Goal: Information Seeking & Learning: Learn about a topic

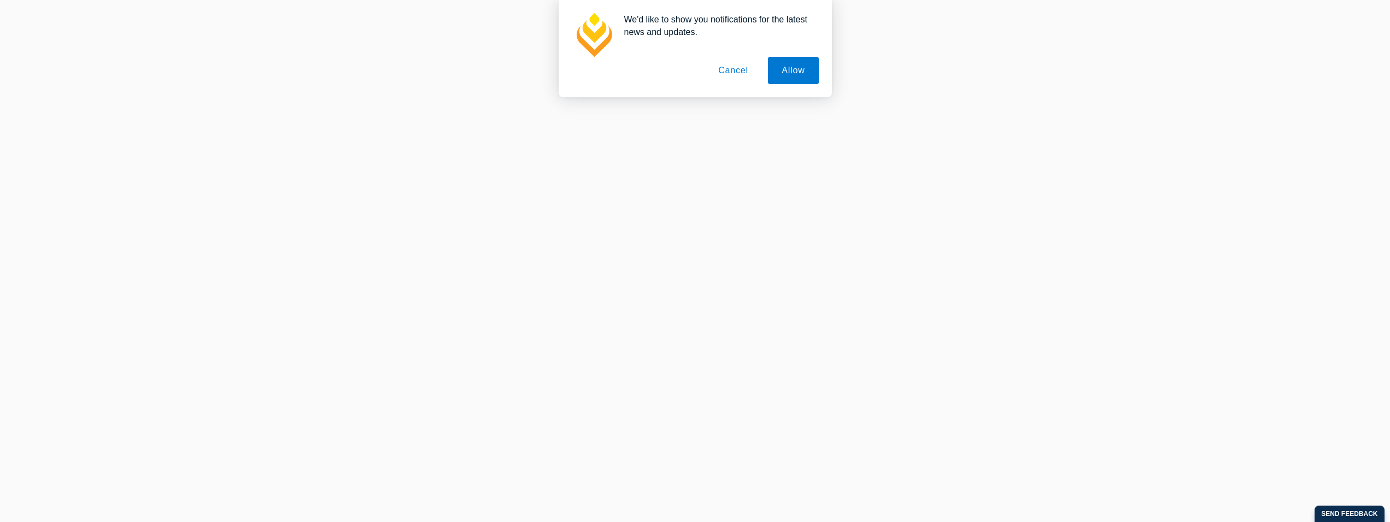
scroll to position [279, 0]
click at [794, 75] on button "Allow" at bounding box center [793, 70] width 50 height 27
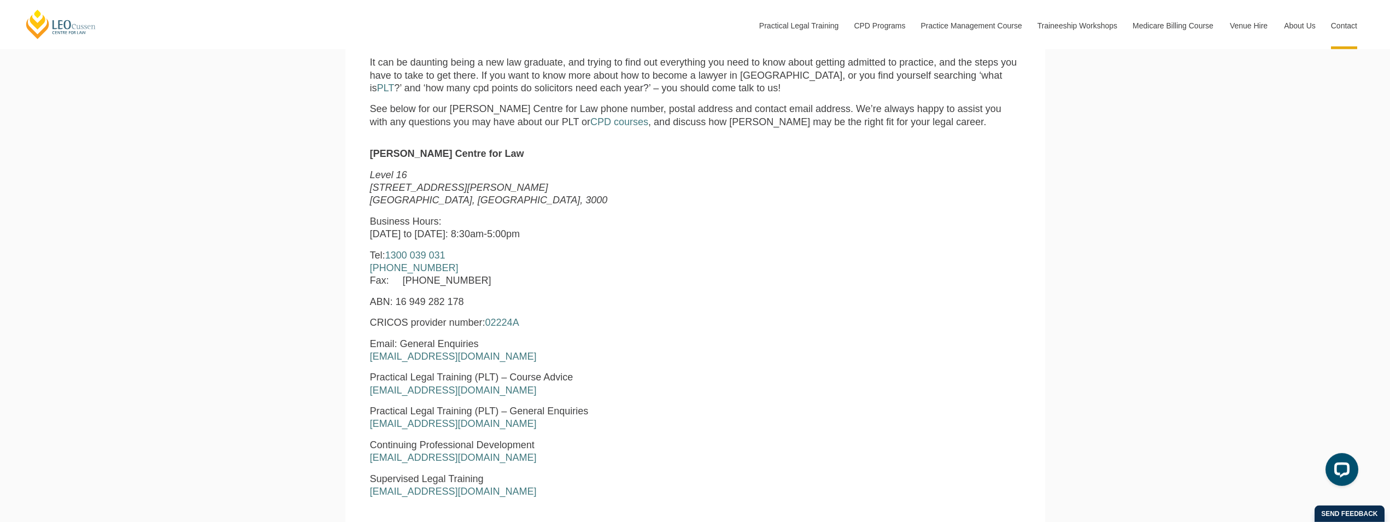
scroll to position [502, 0]
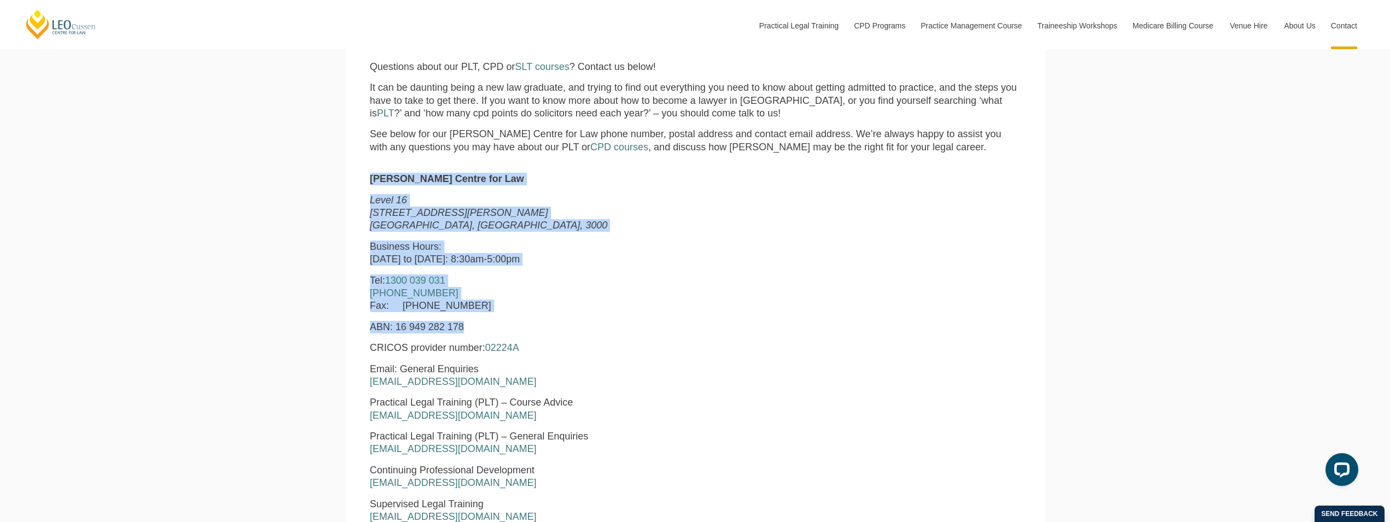
drag, startPoint x: 370, startPoint y: 183, endPoint x: 498, endPoint y: 326, distance: 191.3
click at [498, 326] on div "Leo Cussen Centre for Law Level 16 15 William Street Melbourne, Victoria, 3000 …" at bounding box center [556, 399] width 389 height 452
click at [498, 326] on p "ABN: 16 949 282 178" at bounding box center [556, 327] width 373 height 13
drag, startPoint x: 372, startPoint y: 180, endPoint x: 531, endPoint y: 382, distance: 256.9
click at [531, 382] on div "Leo Cussen Centre for Law Level 16 15 William Street Melbourne, Victoria, 3000 …" at bounding box center [556, 399] width 389 height 452
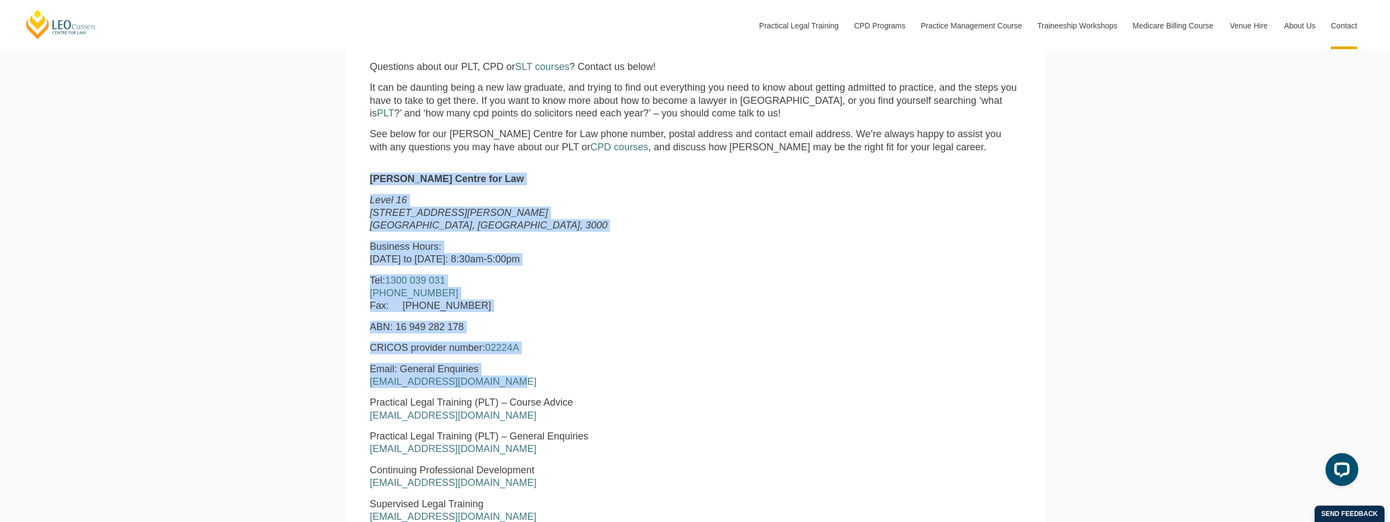
click at [531, 382] on p "Email: General Enquiries enquiries@leocussen.edu.au" at bounding box center [556, 376] width 373 height 26
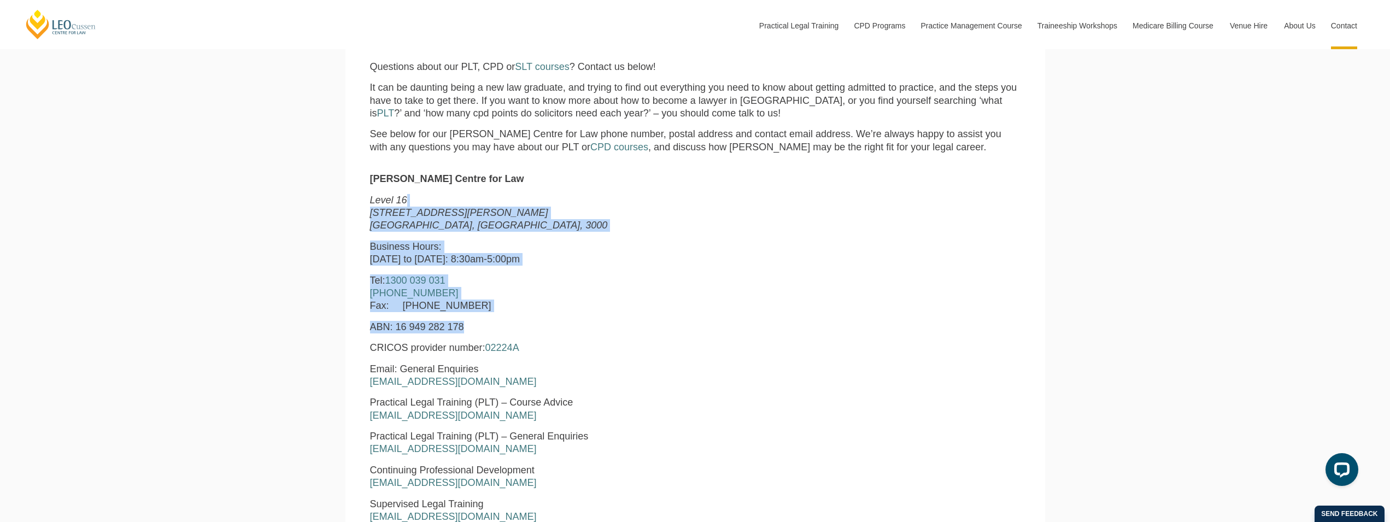
drag, startPoint x: 430, startPoint y: 205, endPoint x: 496, endPoint y: 333, distance: 143.8
click at [496, 333] on div "Leo Cussen Centre for Law Level 16 15 William Street Melbourne, Victoria, 3000 …" at bounding box center [556, 399] width 389 height 452
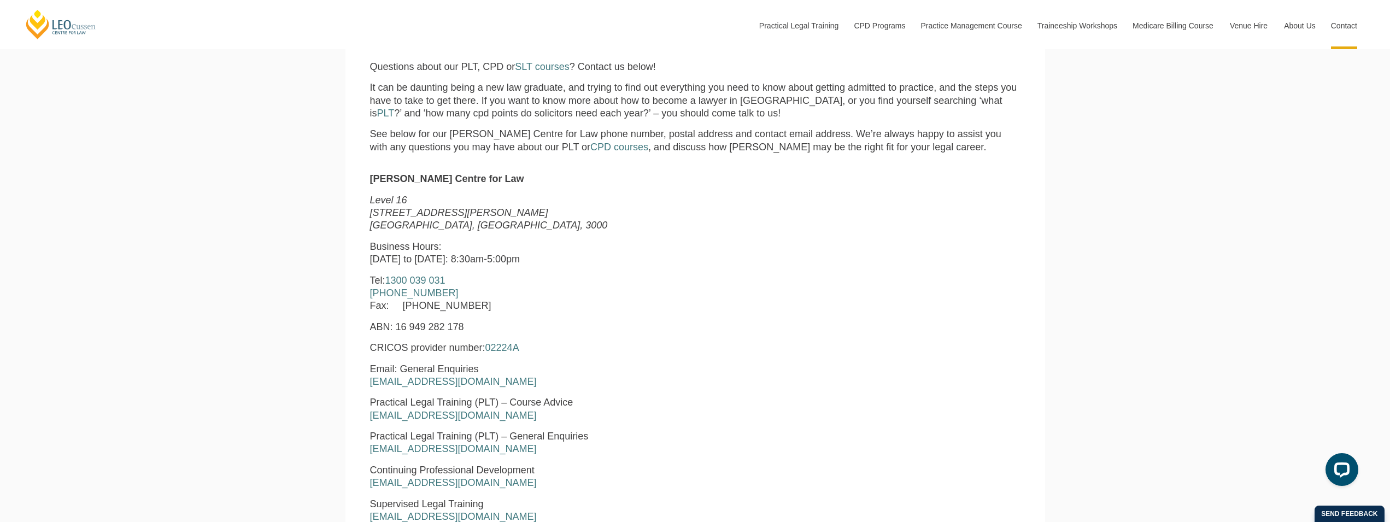
click at [572, 354] on p "CRICOS provider number: 02224A" at bounding box center [556, 348] width 373 height 13
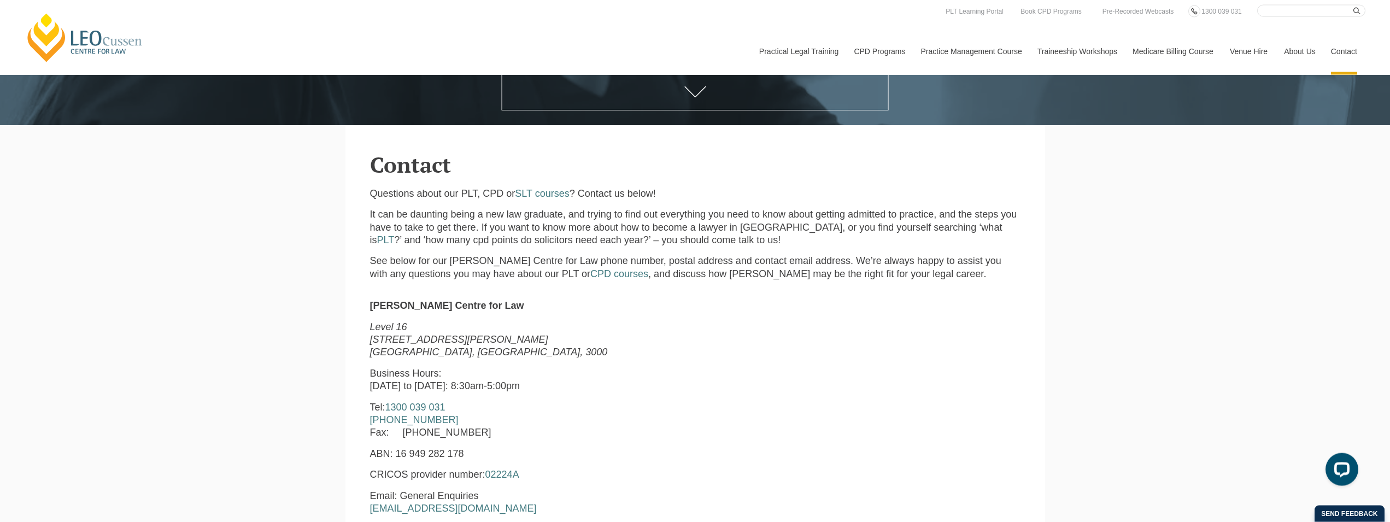
drag, startPoint x: 580, startPoint y: 227, endPoint x: 547, endPoint y: 161, distance: 73.8
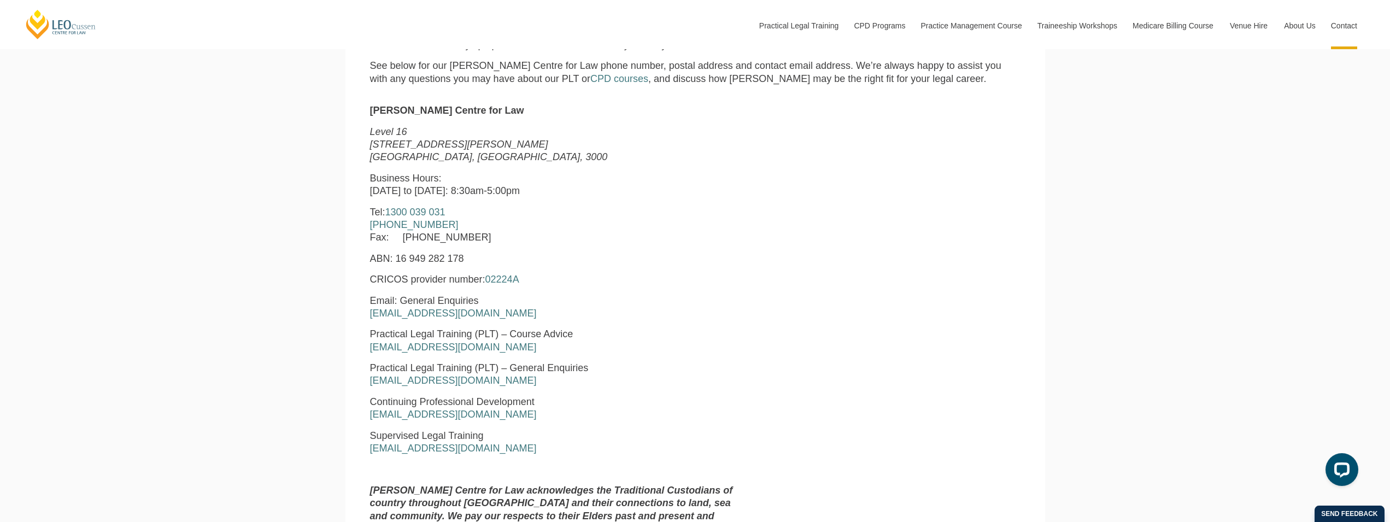
scroll to position [836, 0]
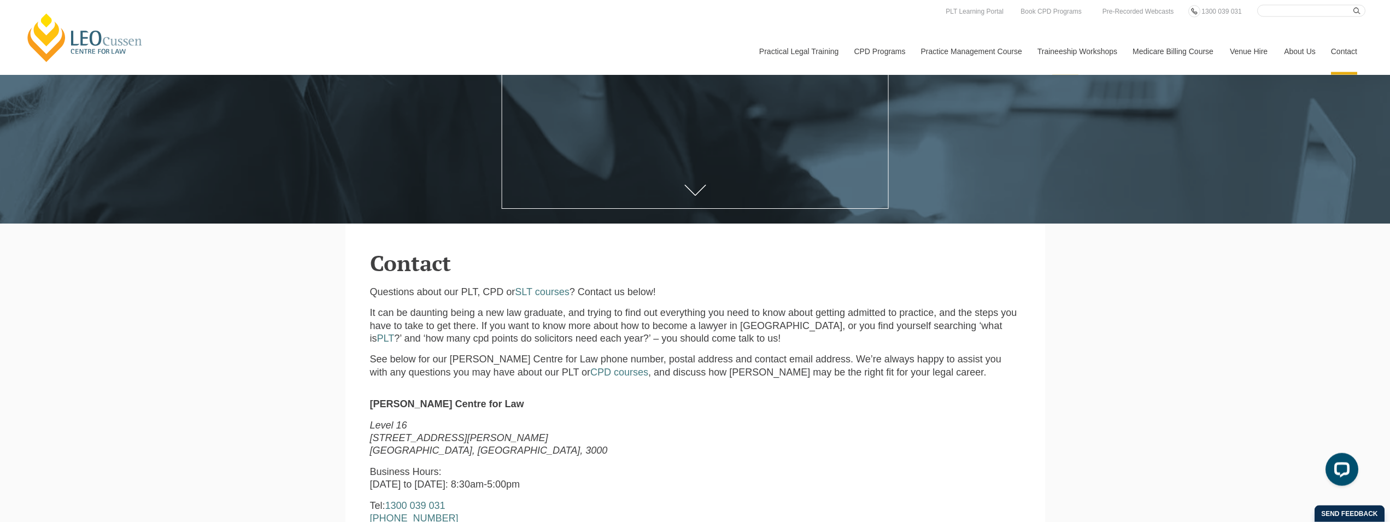
drag, startPoint x: 359, startPoint y: 284, endPoint x: 356, endPoint y: 215, distance: 68.4
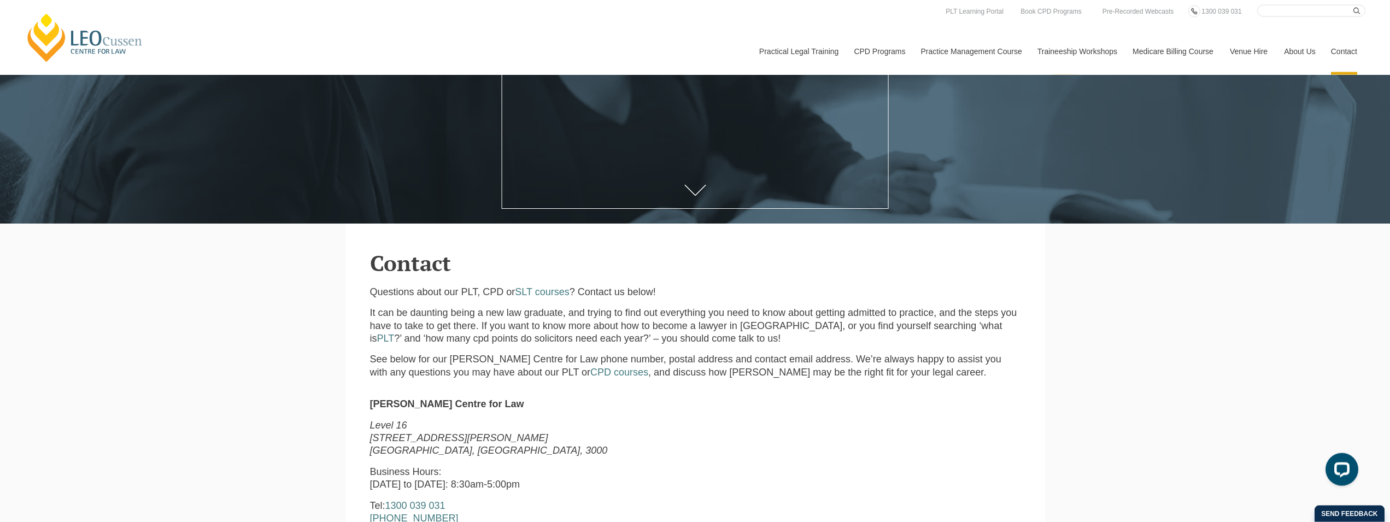
scroll to position [218, 0]
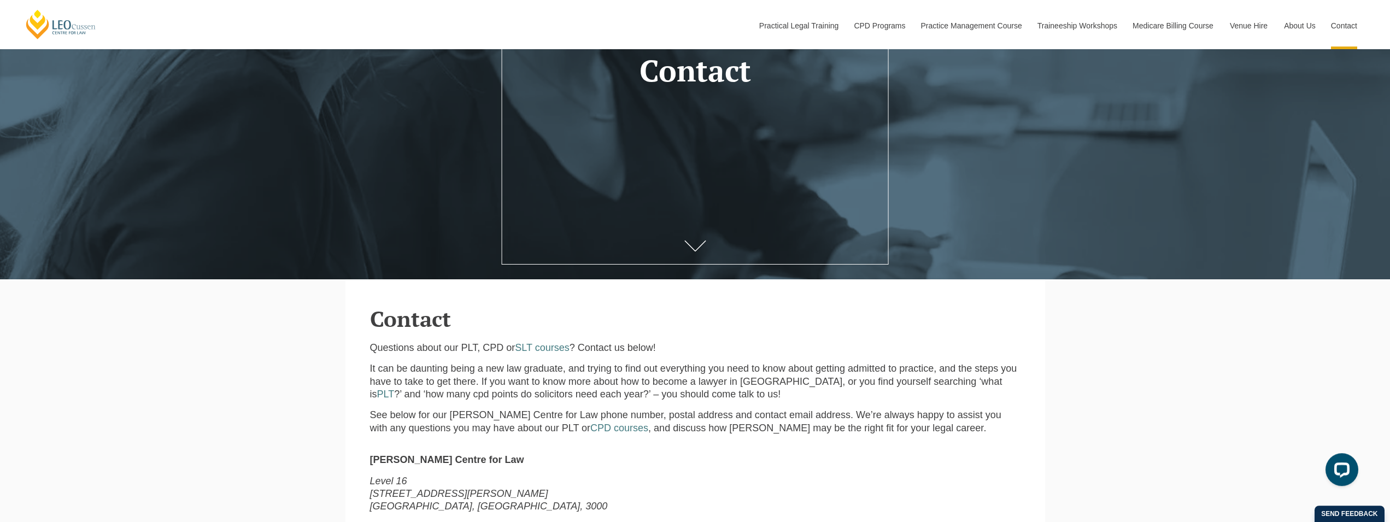
drag, startPoint x: 674, startPoint y: 343, endPoint x: 573, endPoint y: 302, distance: 108.3
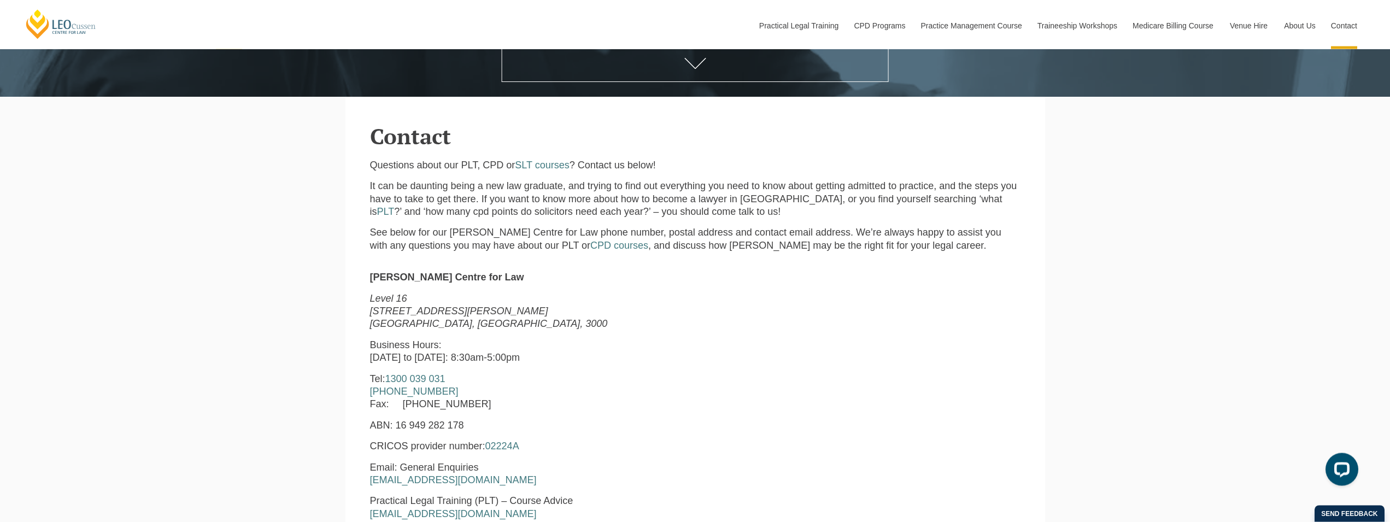
drag, startPoint x: 457, startPoint y: 403, endPoint x: 409, endPoint y: 305, distance: 108.6
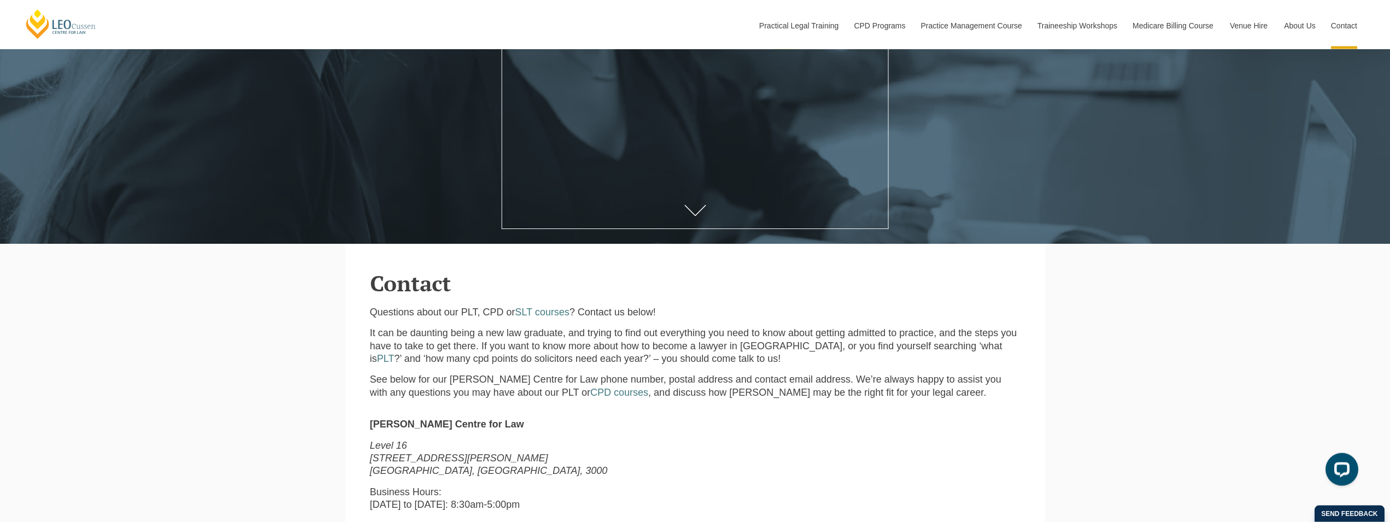
drag, startPoint x: 583, startPoint y: 263, endPoint x: 498, endPoint y: 211, distance: 99.4
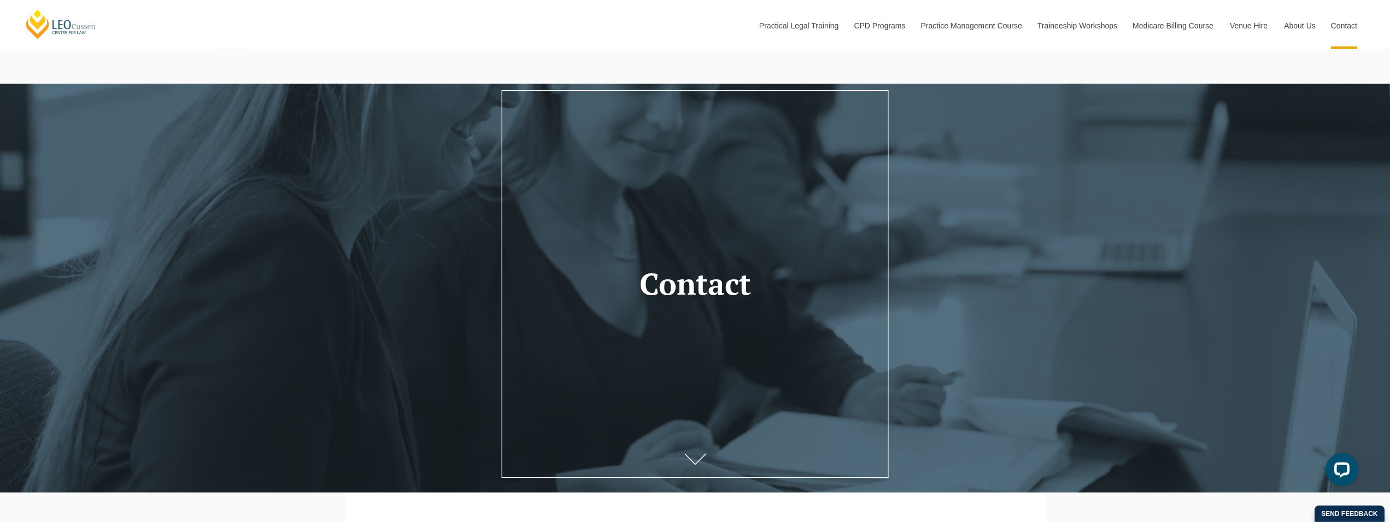
scroll to position [0, 0]
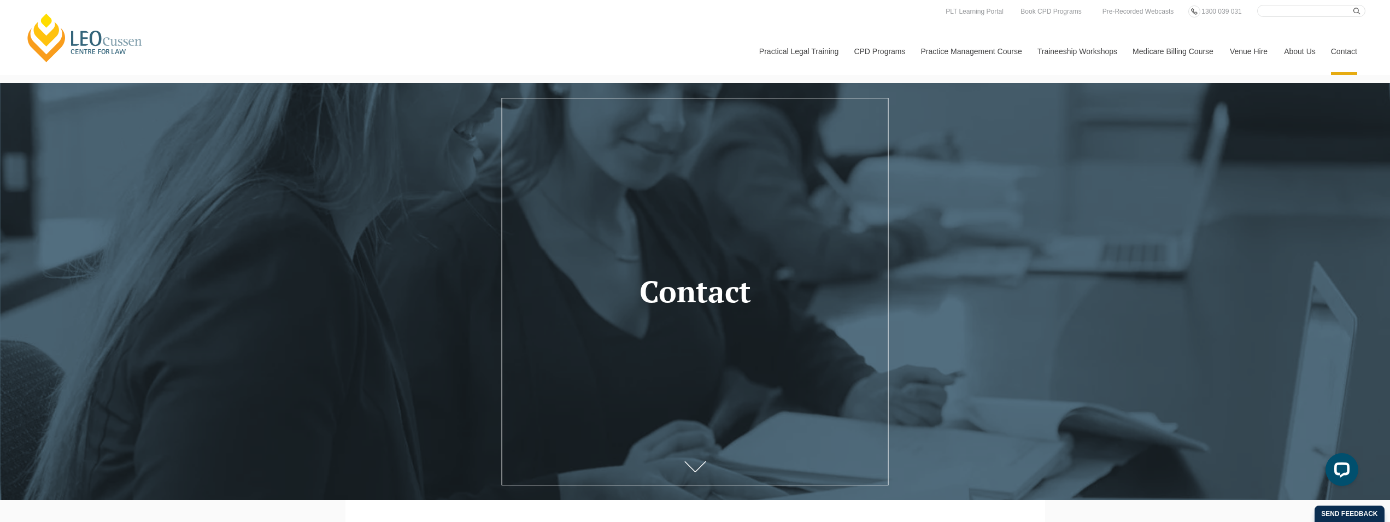
drag, startPoint x: 483, startPoint y: 305, endPoint x: 384, endPoint y: 163, distance: 172.6
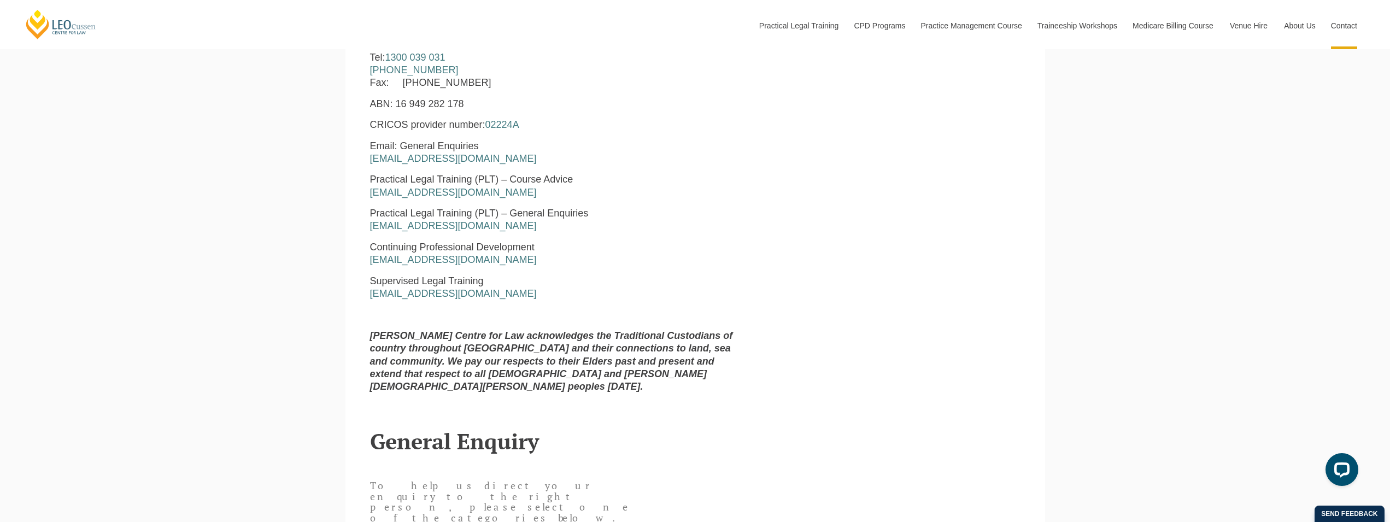
scroll to position [948, 0]
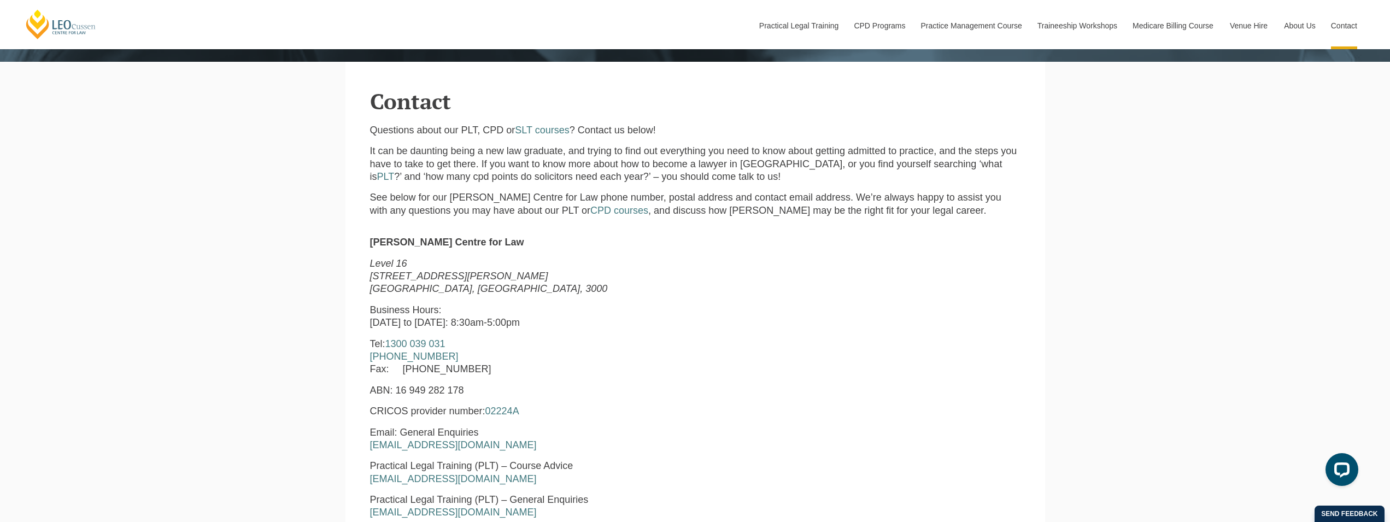
drag, startPoint x: 672, startPoint y: 296, endPoint x: 646, endPoint y: 208, distance: 91.3
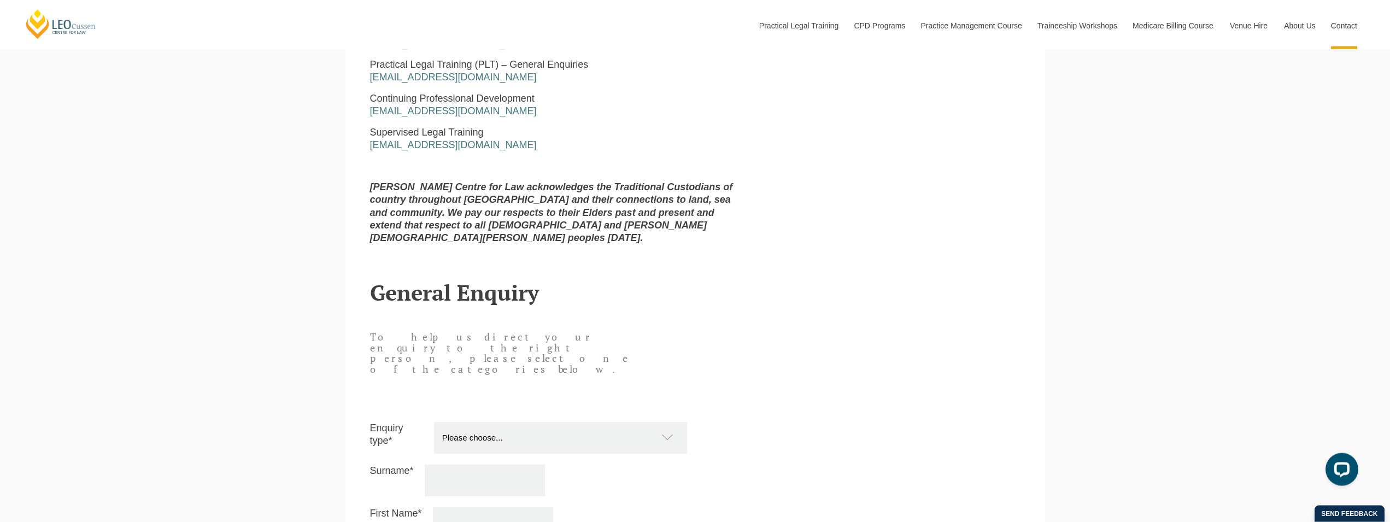
scroll to position [875, 0]
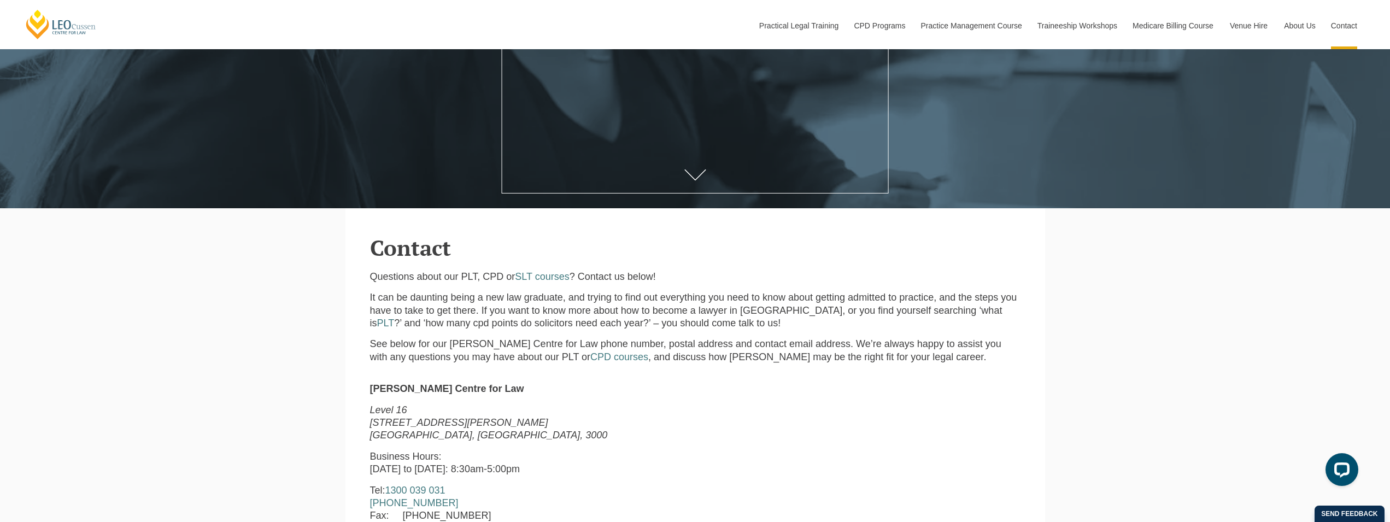
drag, startPoint x: 701, startPoint y: 294, endPoint x: 703, endPoint y: 265, distance: 29.0
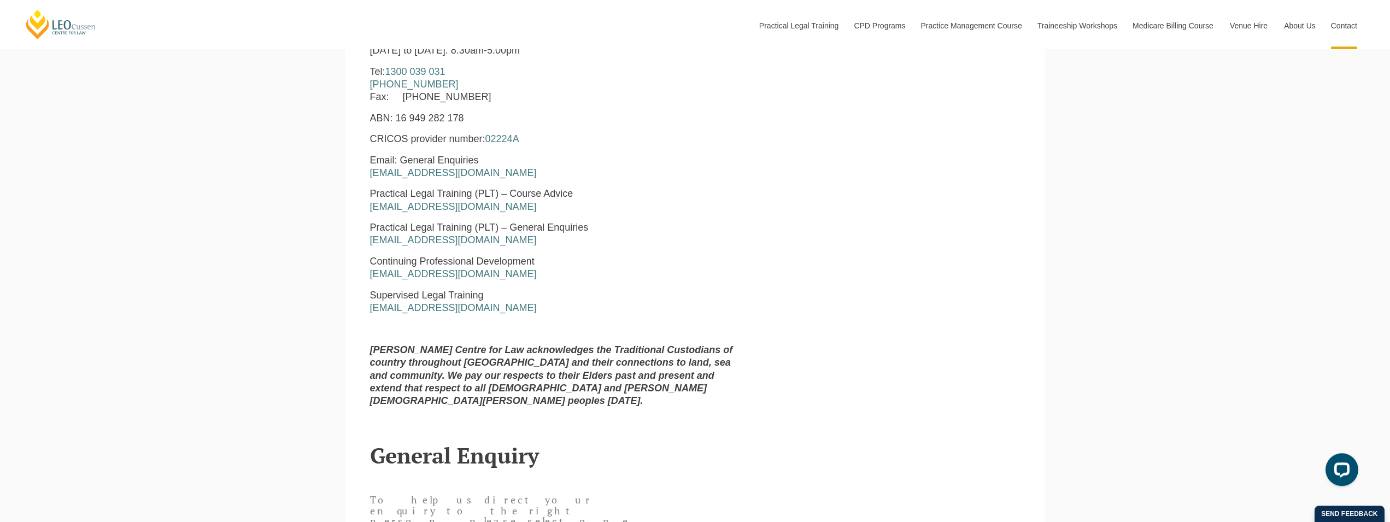
drag, startPoint x: 663, startPoint y: 269, endPoint x: 628, endPoint y: 324, distance: 64.9
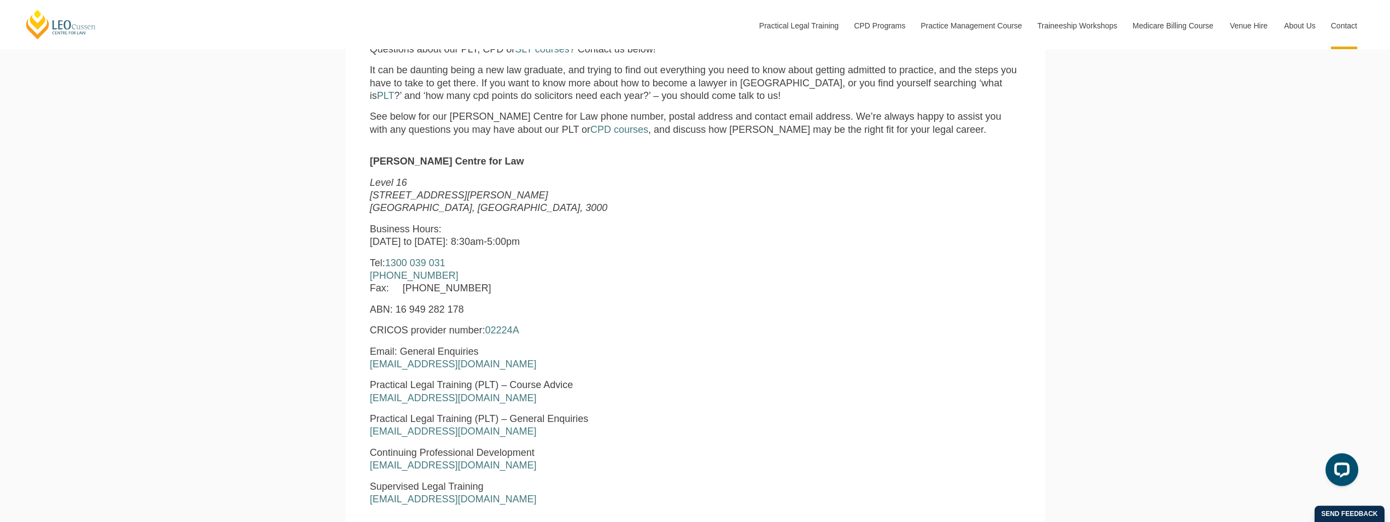
drag, startPoint x: 601, startPoint y: 248, endPoint x: 558, endPoint y: 311, distance: 75.5
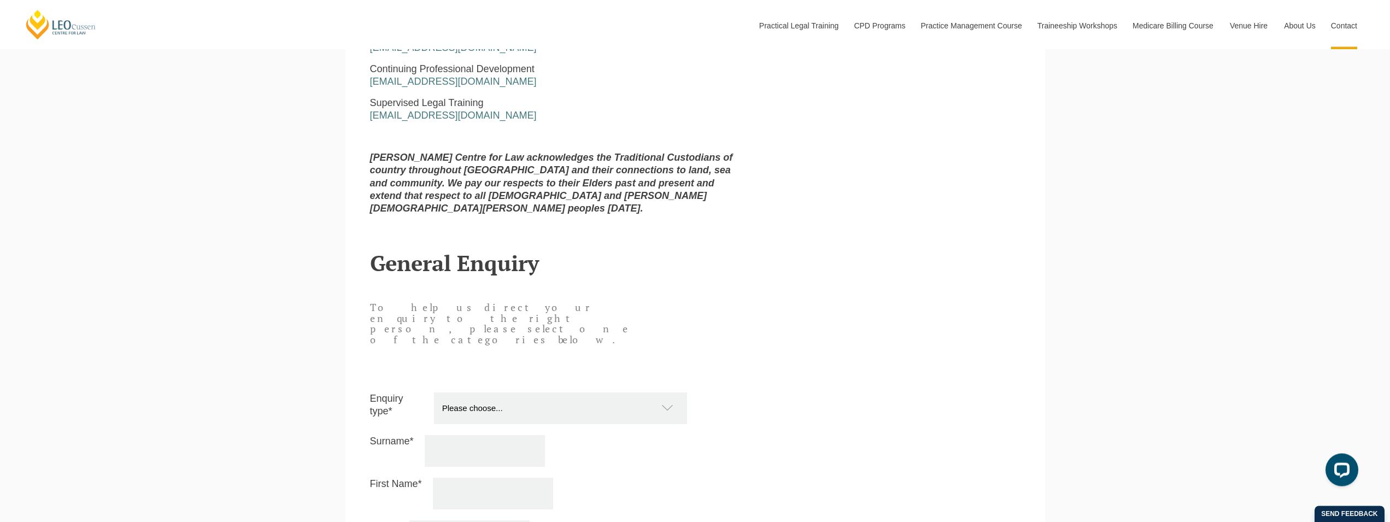
drag, startPoint x: 624, startPoint y: 246, endPoint x: 621, endPoint y: 274, distance: 28.6
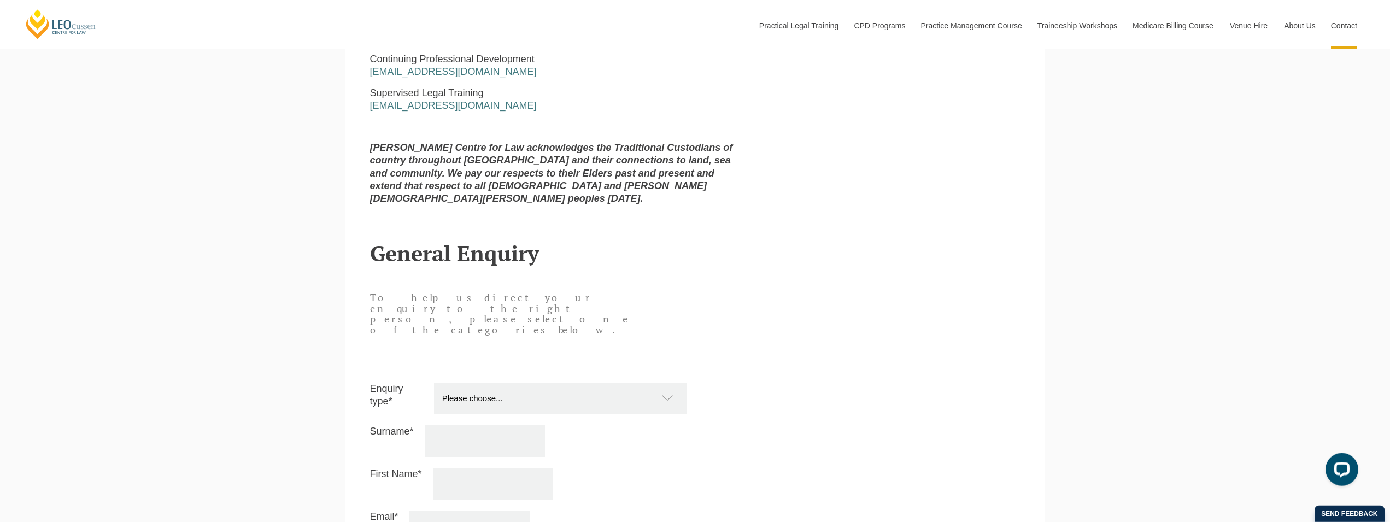
drag, startPoint x: 624, startPoint y: 251, endPoint x: 628, endPoint y: 224, distance: 27.5
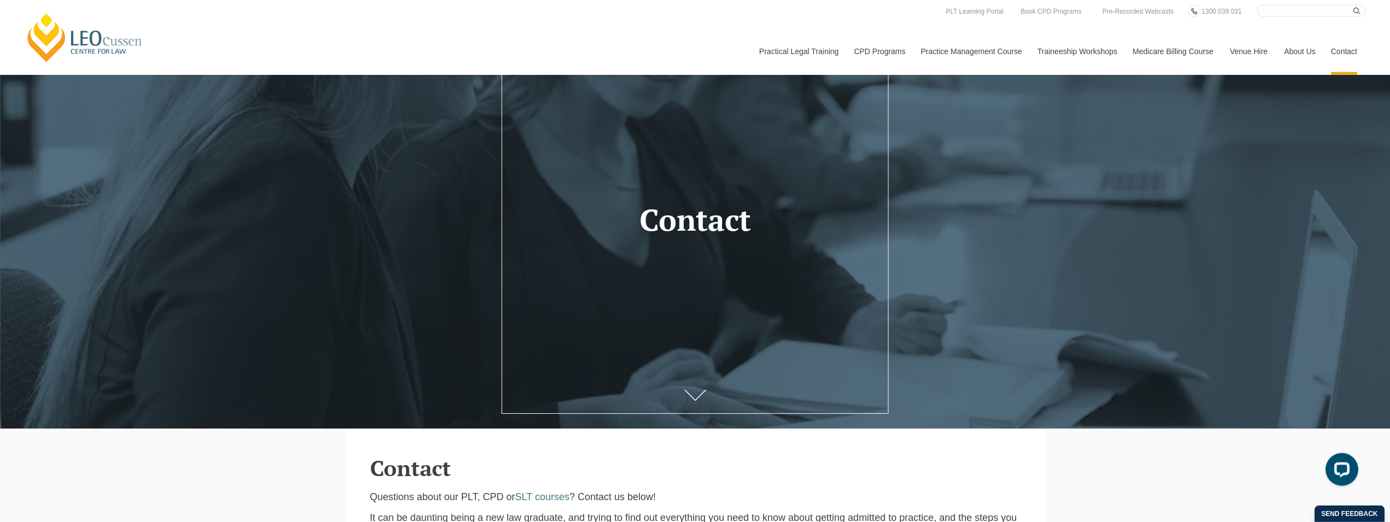
scroll to position [0, 0]
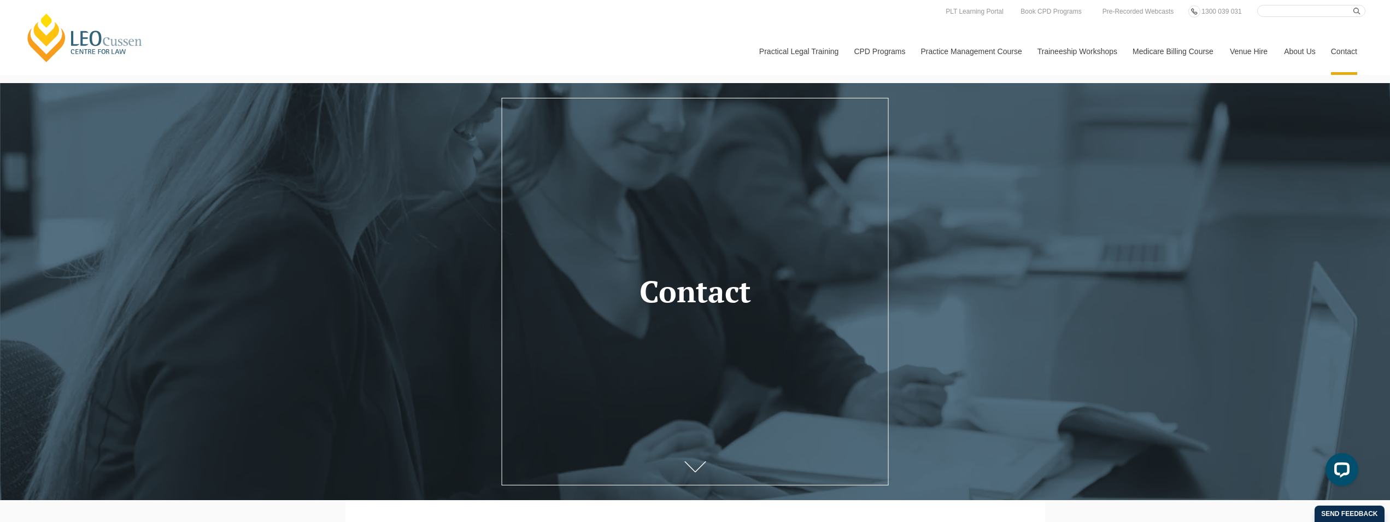
drag, startPoint x: 567, startPoint y: 259, endPoint x: 558, endPoint y: 190, distance: 69.6
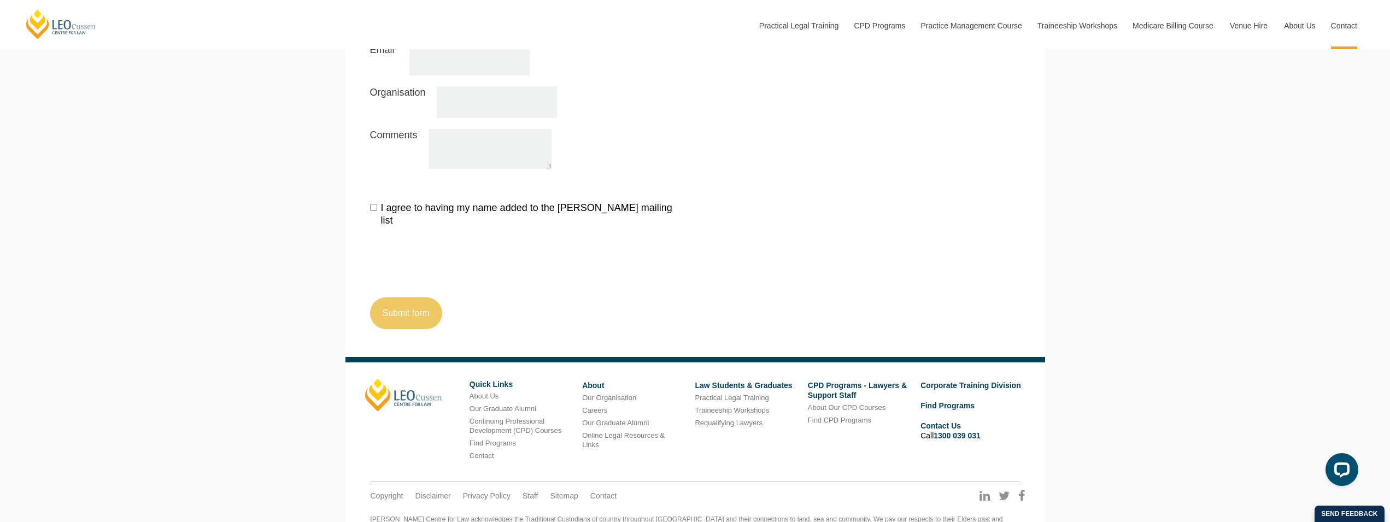
drag, startPoint x: 578, startPoint y: 179, endPoint x: 580, endPoint y: 220, distance: 40.5
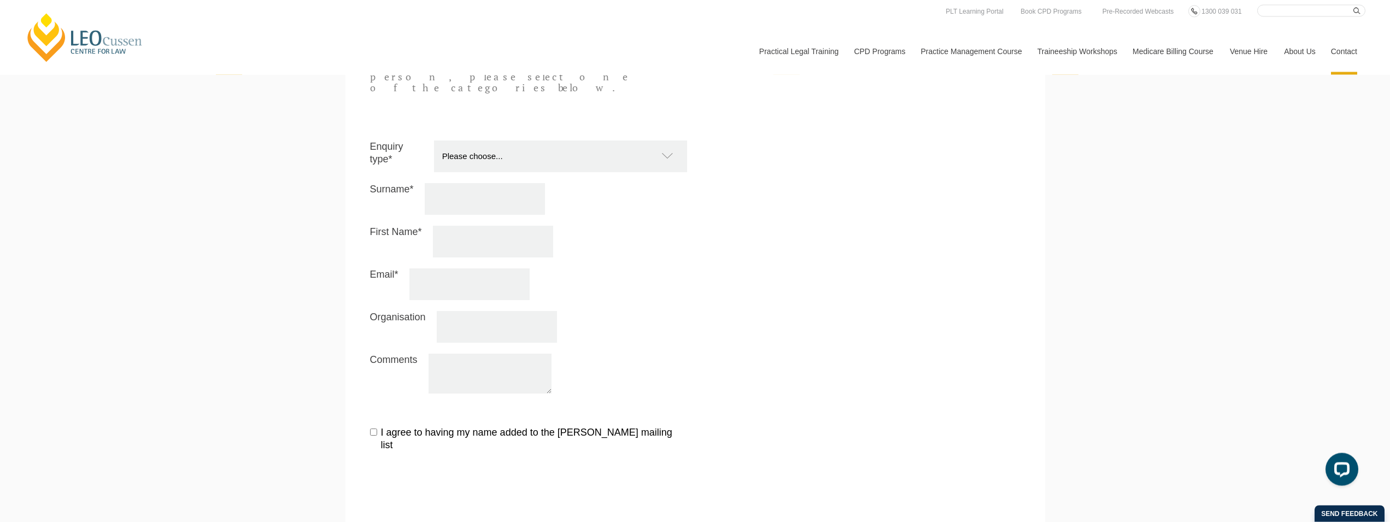
drag, startPoint x: 283, startPoint y: 215, endPoint x: 284, endPoint y: 173, distance: 41.6
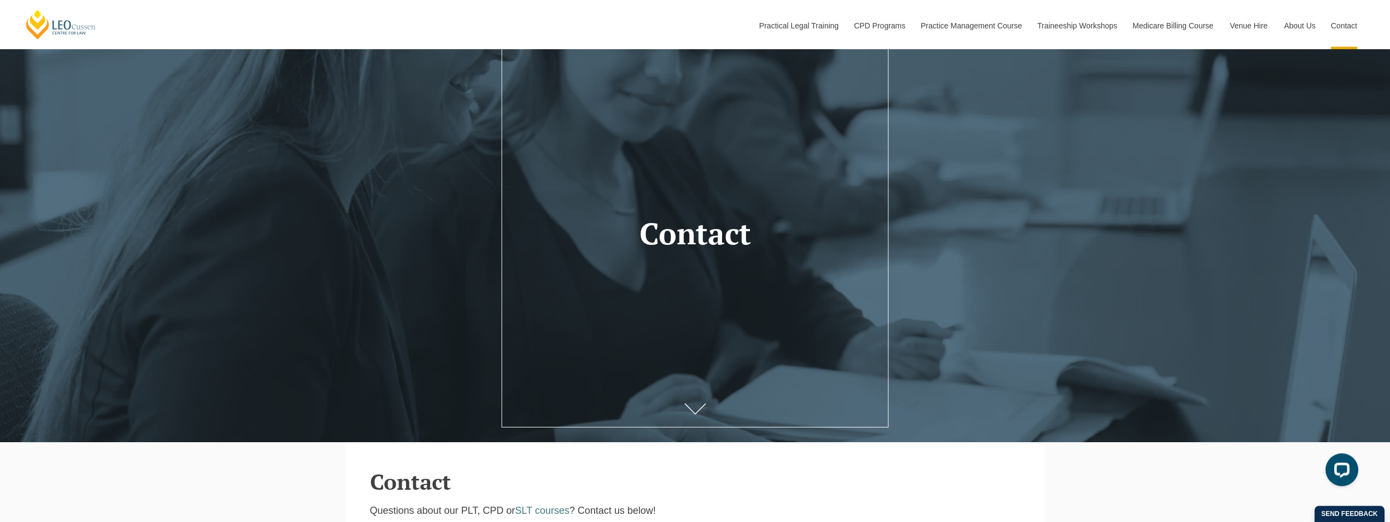
scroll to position [39, 0]
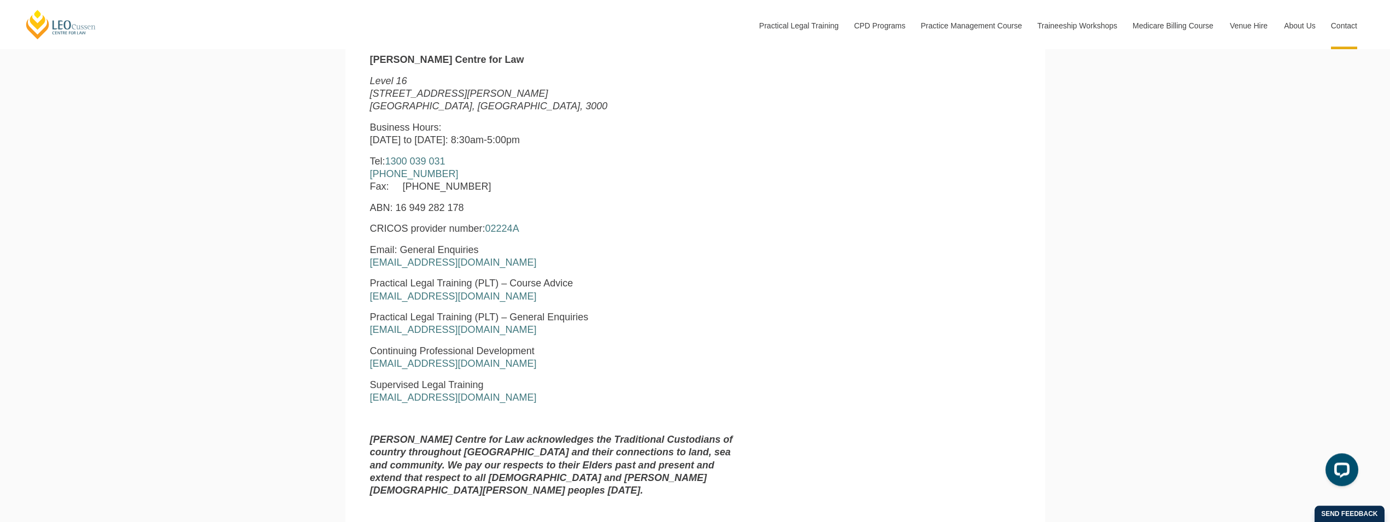
drag, startPoint x: 415, startPoint y: 239, endPoint x: 406, endPoint y: 314, distance: 76.1
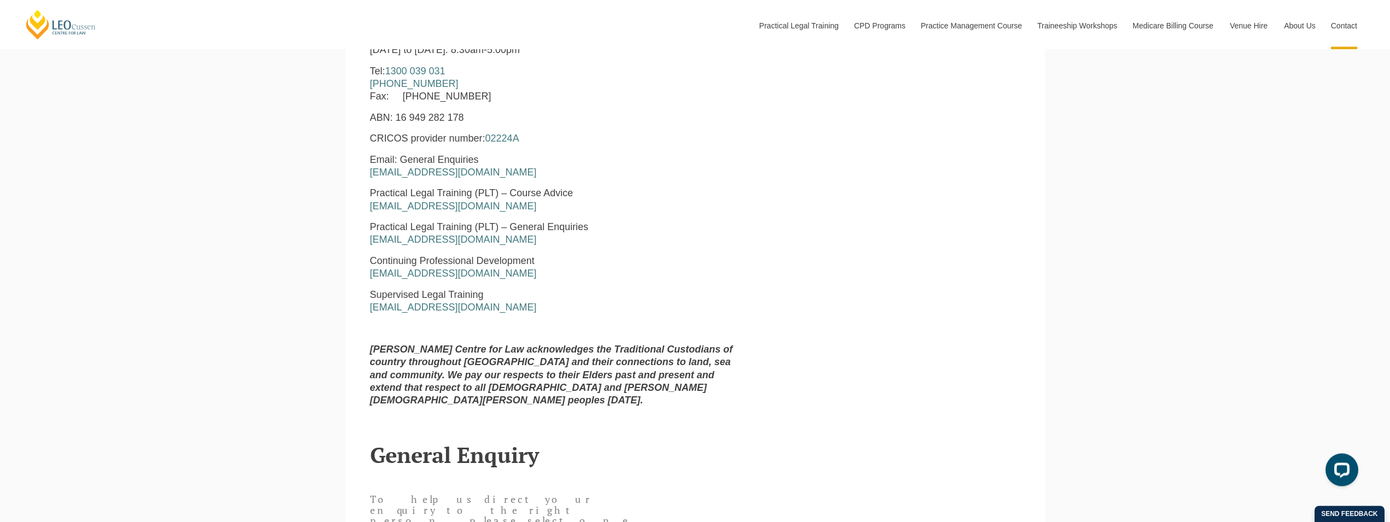
scroll to position [731, 0]
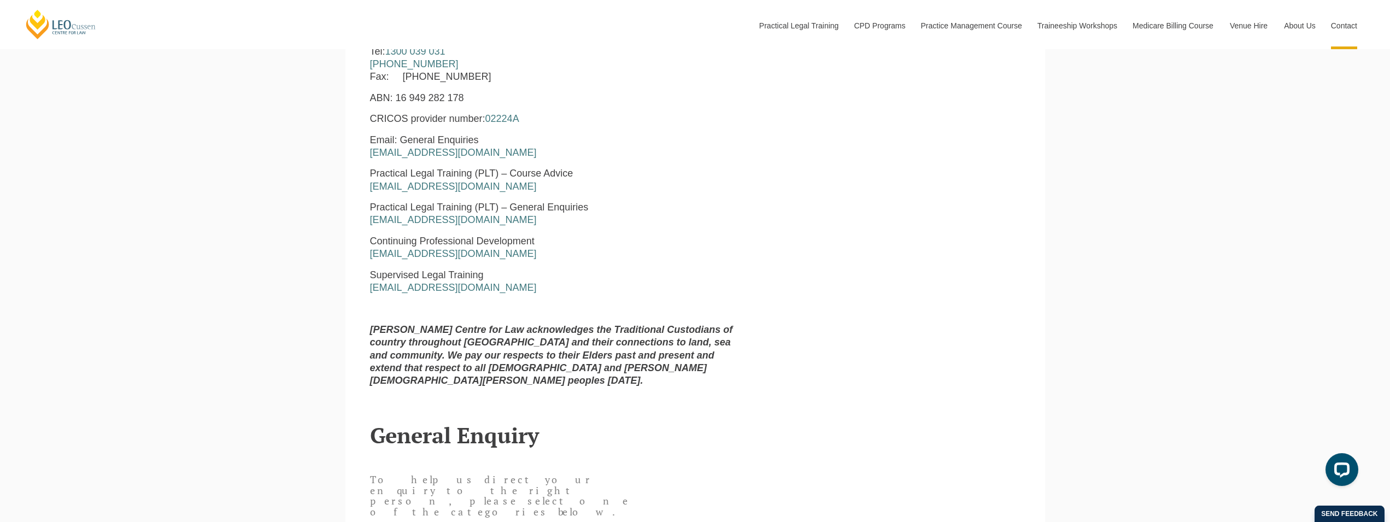
drag, startPoint x: 558, startPoint y: 354, endPoint x: 546, endPoint y: 377, distance: 25.7
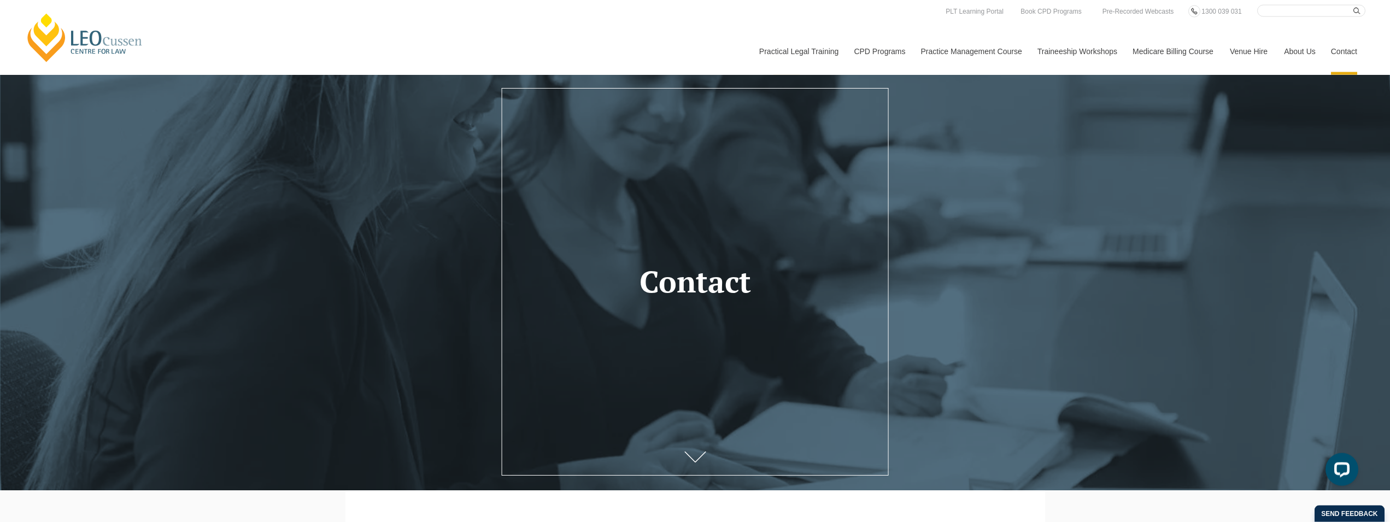
scroll to position [0, 0]
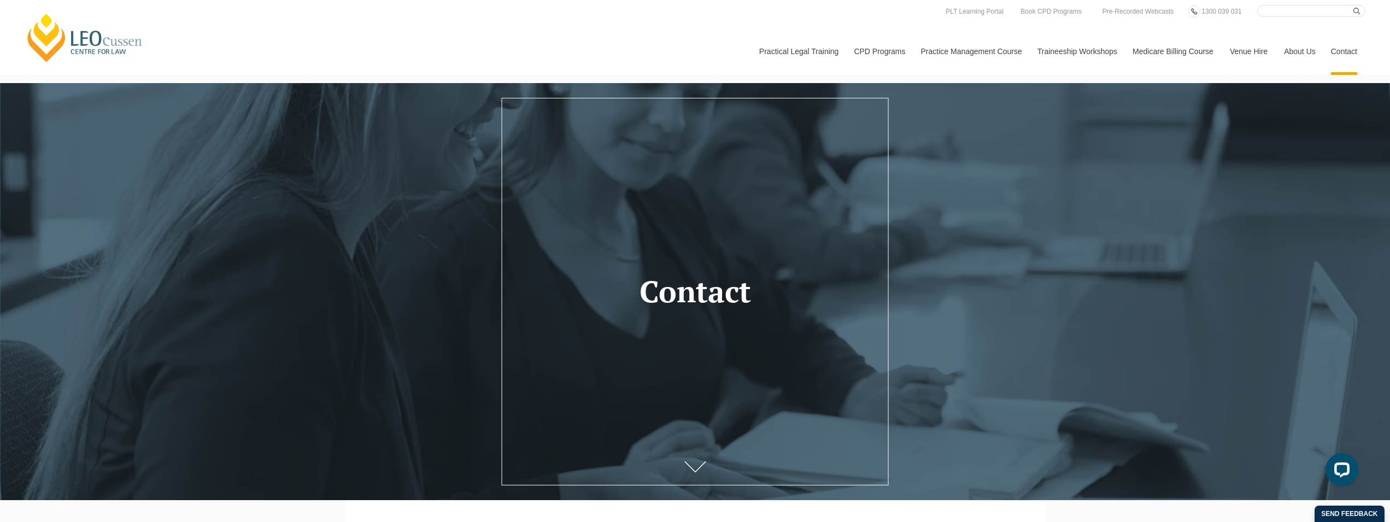
drag, startPoint x: 488, startPoint y: 329, endPoint x: 486, endPoint y: 270, distance: 59.1
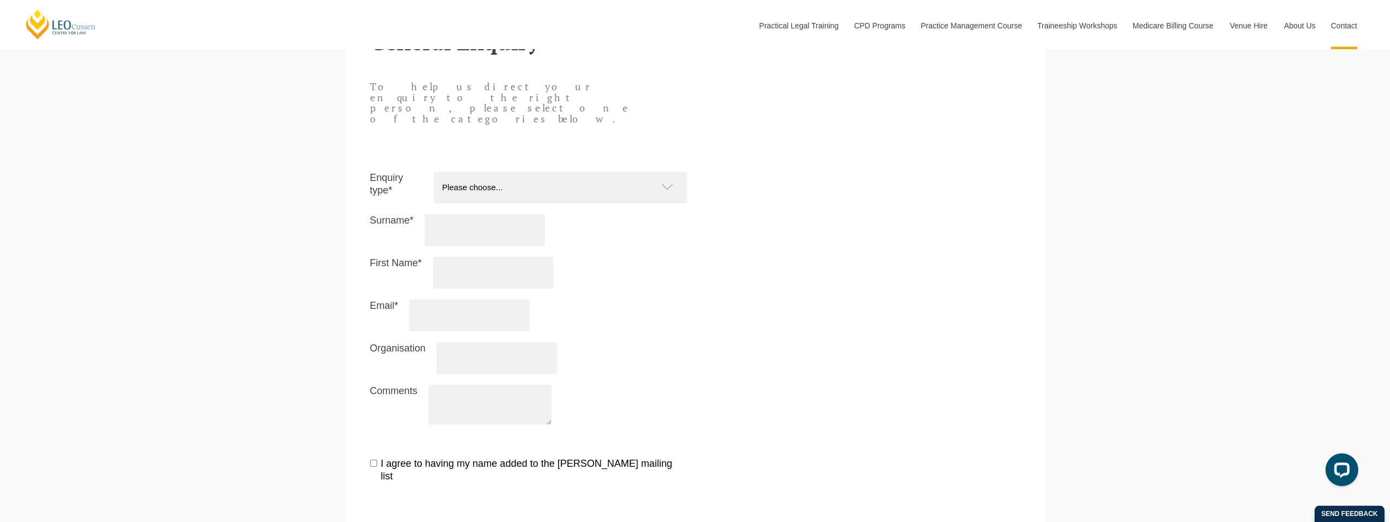
drag, startPoint x: 485, startPoint y: 265, endPoint x: 459, endPoint y: 370, distance: 108.1
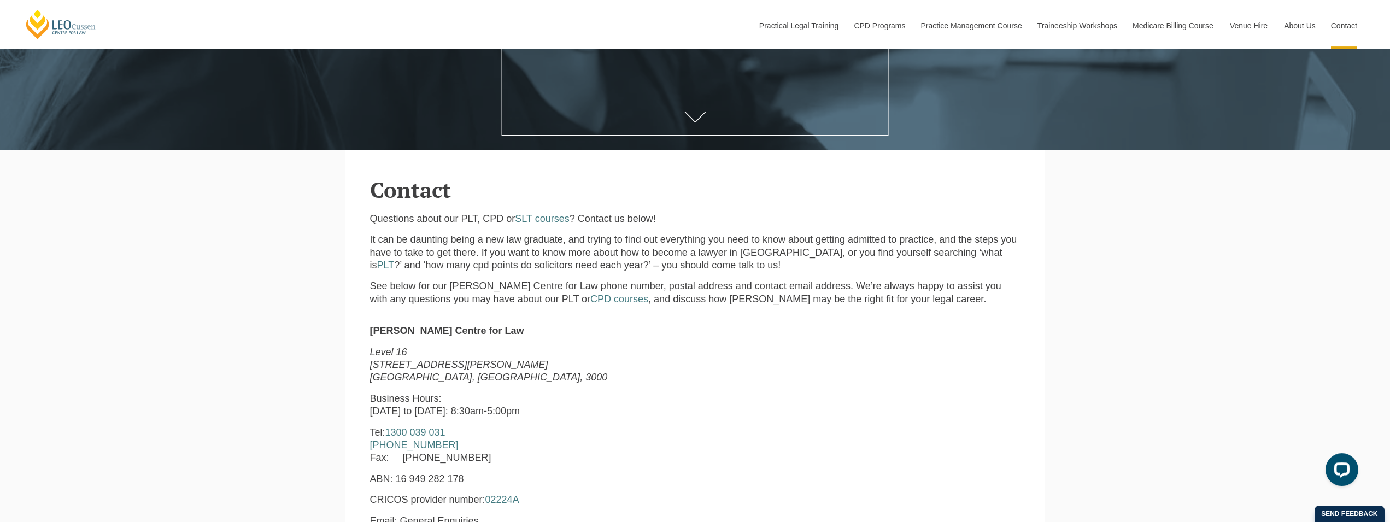
drag, startPoint x: 342, startPoint y: 309, endPoint x: 344, endPoint y: 239, distance: 70.6
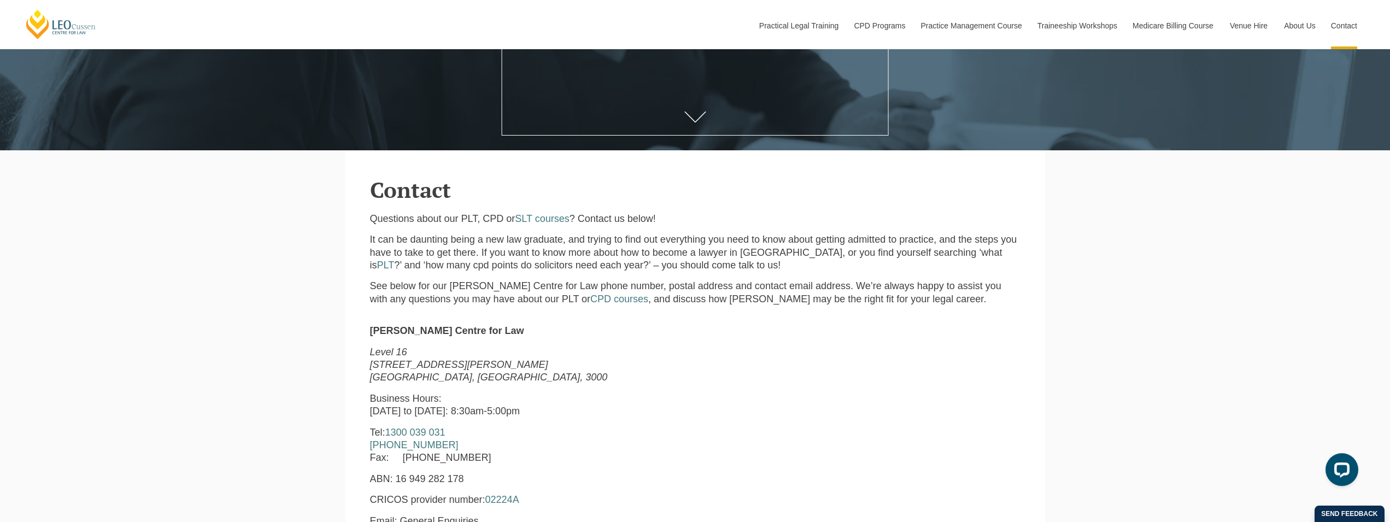
scroll to position [241, 0]
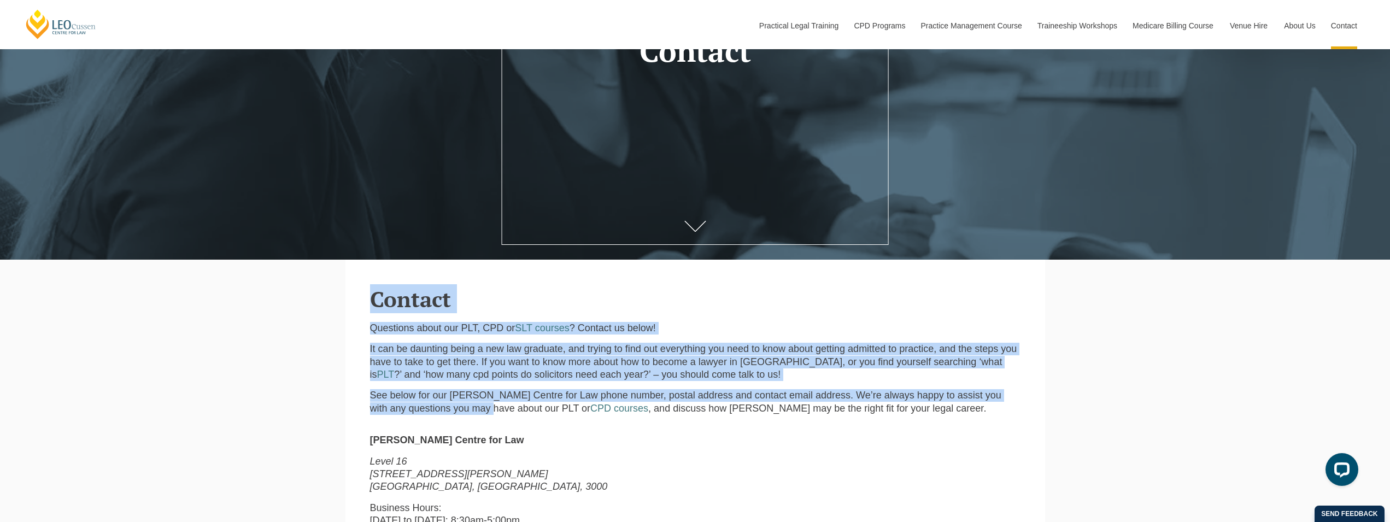
drag, startPoint x: 370, startPoint y: 312, endPoint x: 472, endPoint y: 407, distance: 139.7
click at [472, 407] on section "Contact Questions about our PLT, CPD or SLT courses ? Contact us below! It can …" at bounding box center [696, 341] width 700 height 163
click at [472, 407] on p "See below for our Leo Cussen Centre for Law phone number, postal address and co…" at bounding box center [695, 402] width 651 height 26
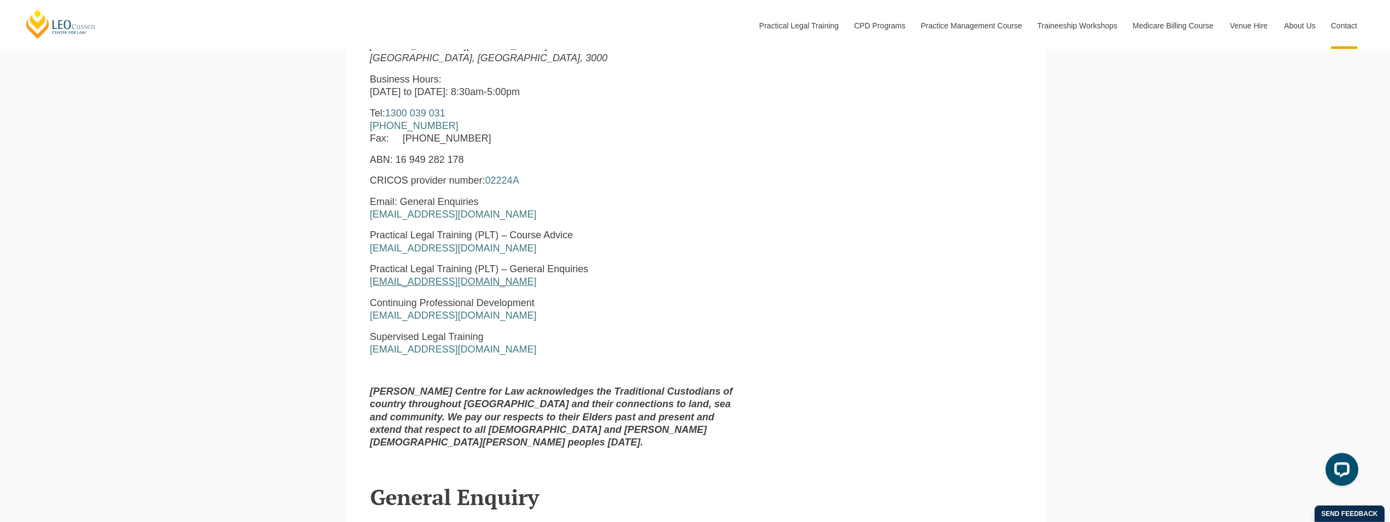
drag, startPoint x: 440, startPoint y: 301, endPoint x: 442, endPoint y: 354, distance: 53.1
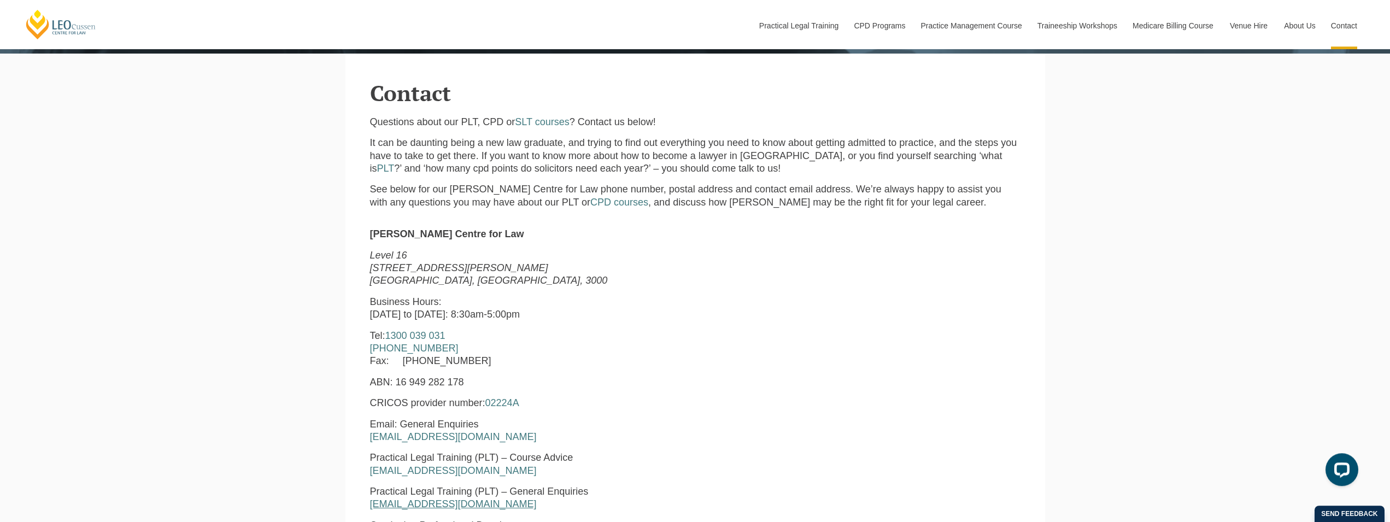
scroll to position [412, 0]
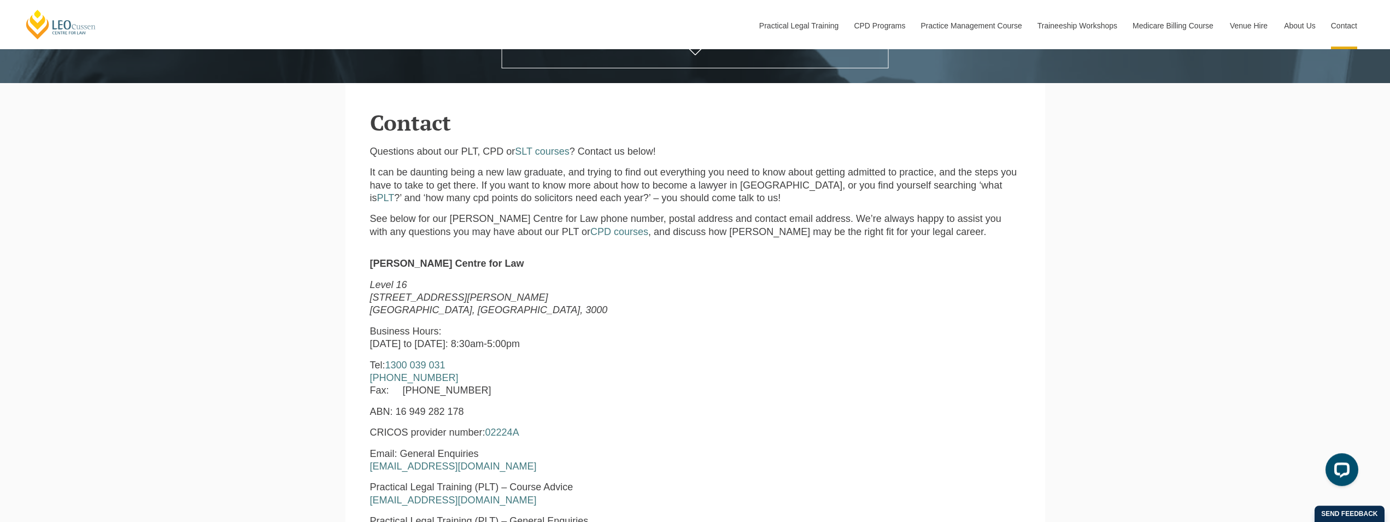
drag, startPoint x: 447, startPoint y: 347, endPoint x: 441, endPoint y: 309, distance: 38.2
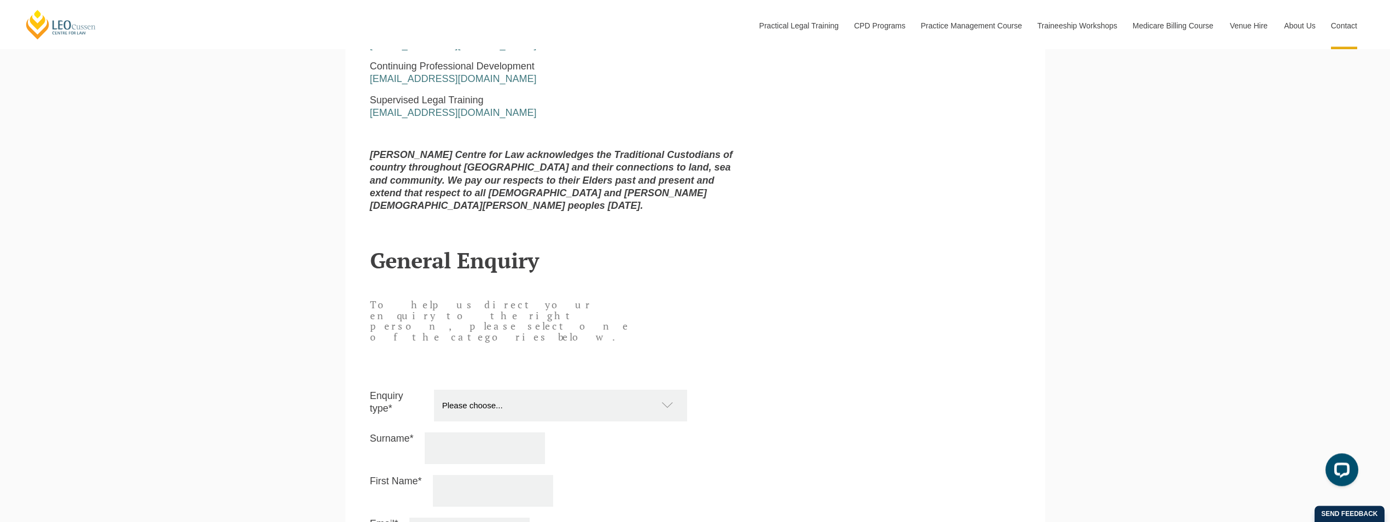
drag, startPoint x: 373, startPoint y: 294, endPoint x: 364, endPoint y: 390, distance: 97.2
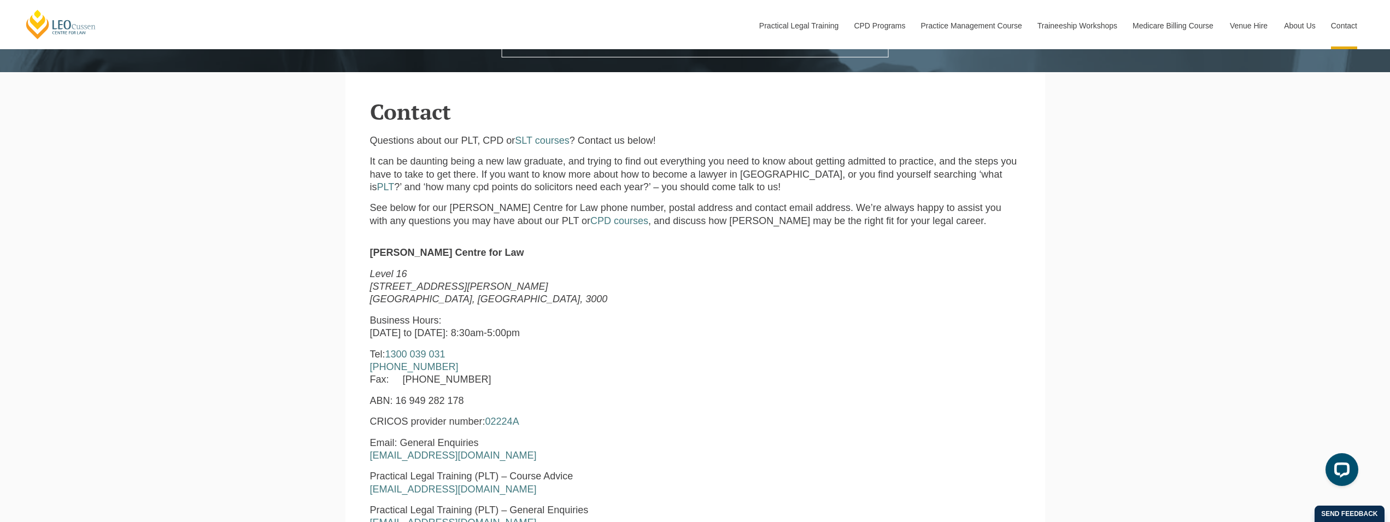
drag, startPoint x: 341, startPoint y: 353, endPoint x: 373, endPoint y: 226, distance: 130.9
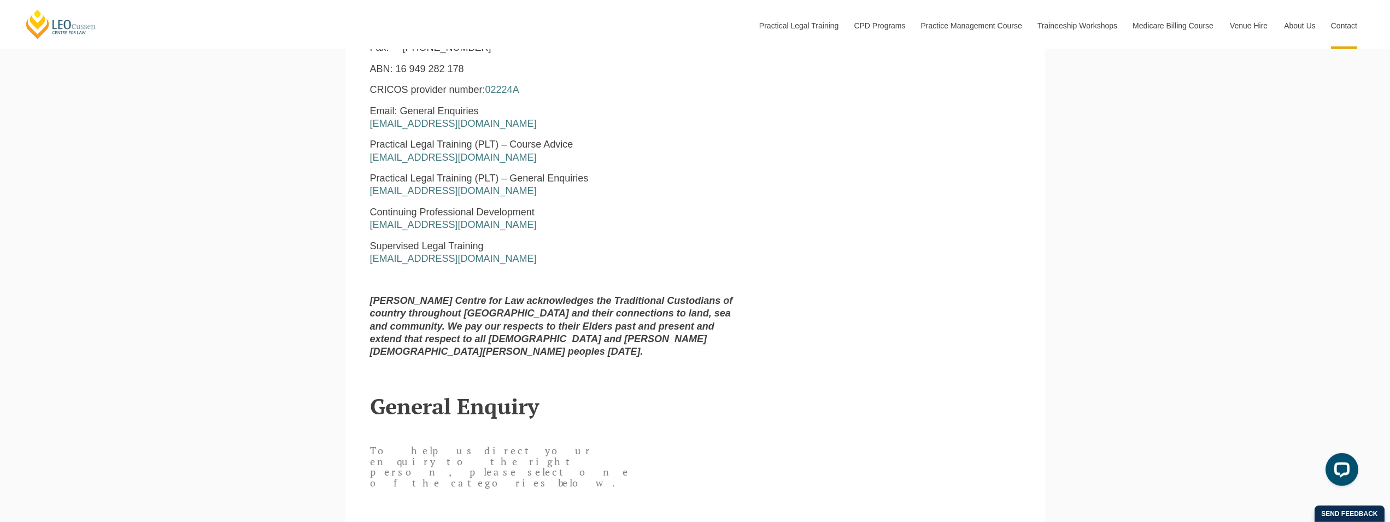
drag, startPoint x: 459, startPoint y: 250, endPoint x: 477, endPoint y: 341, distance: 92.6
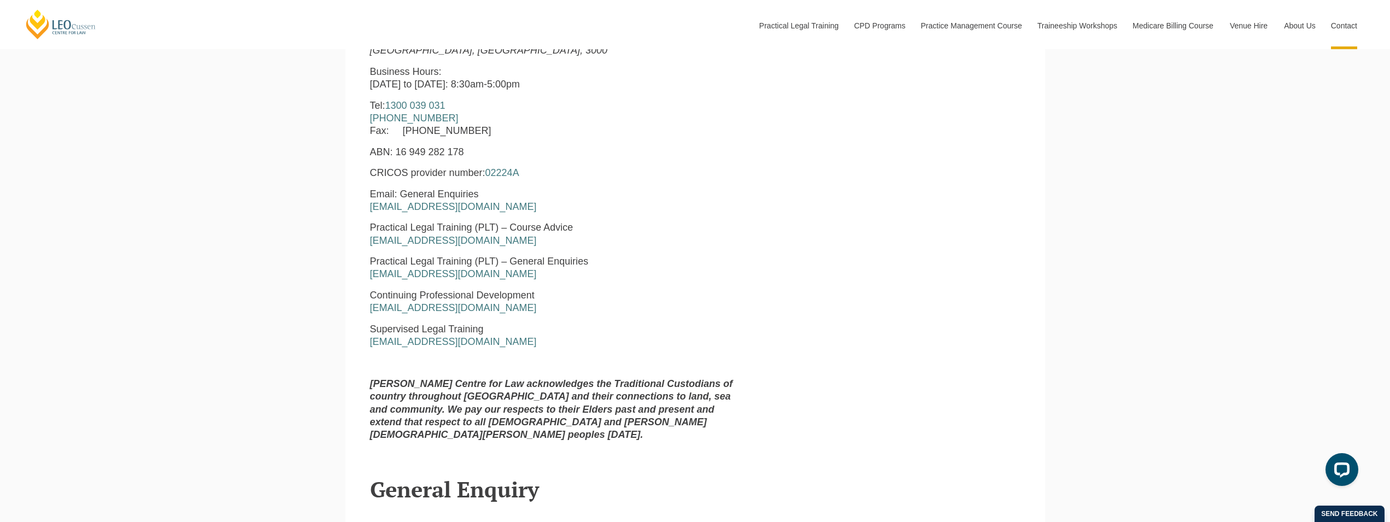
drag, startPoint x: 694, startPoint y: 336, endPoint x: 692, endPoint y: 271, distance: 65.1
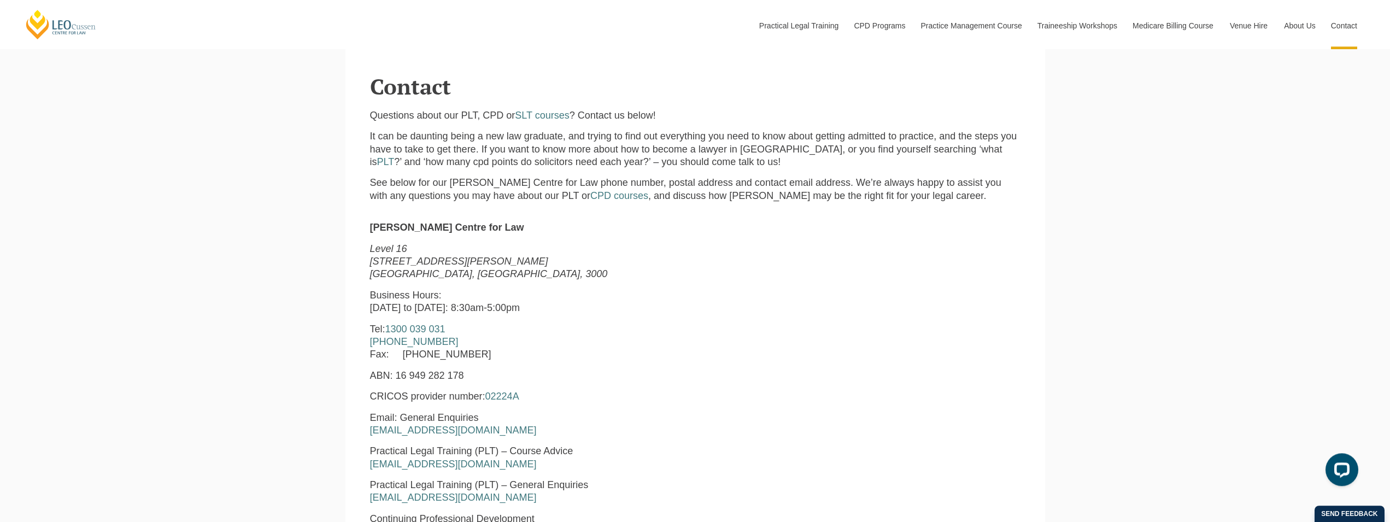
drag, startPoint x: 607, startPoint y: 280, endPoint x: 604, endPoint y: 227, distance: 53.1
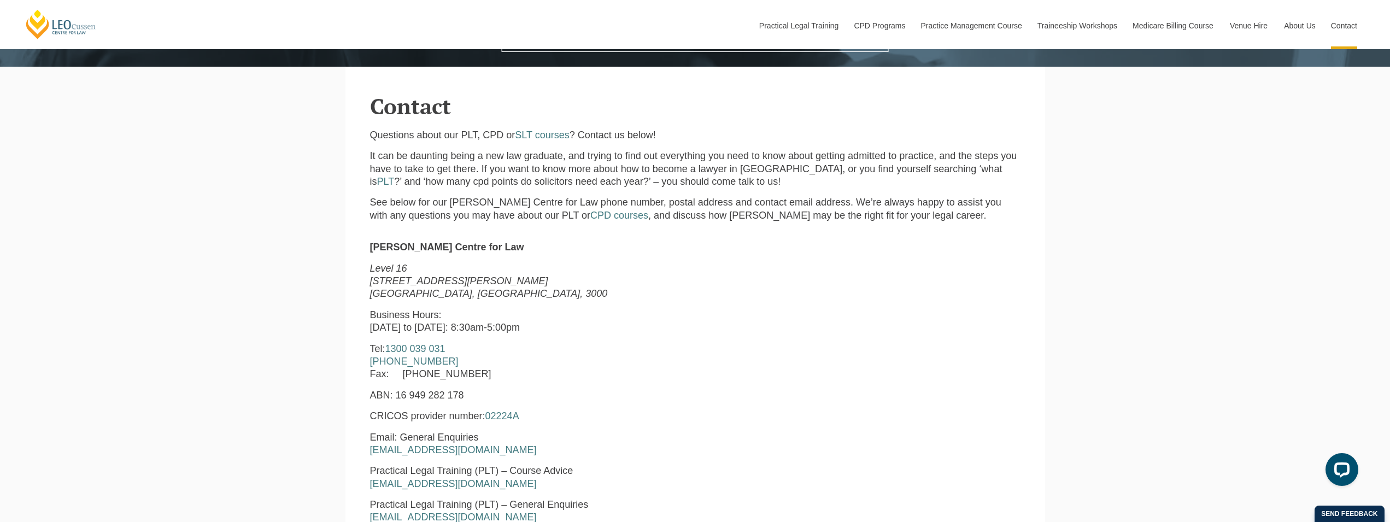
scroll to position [351, 0]
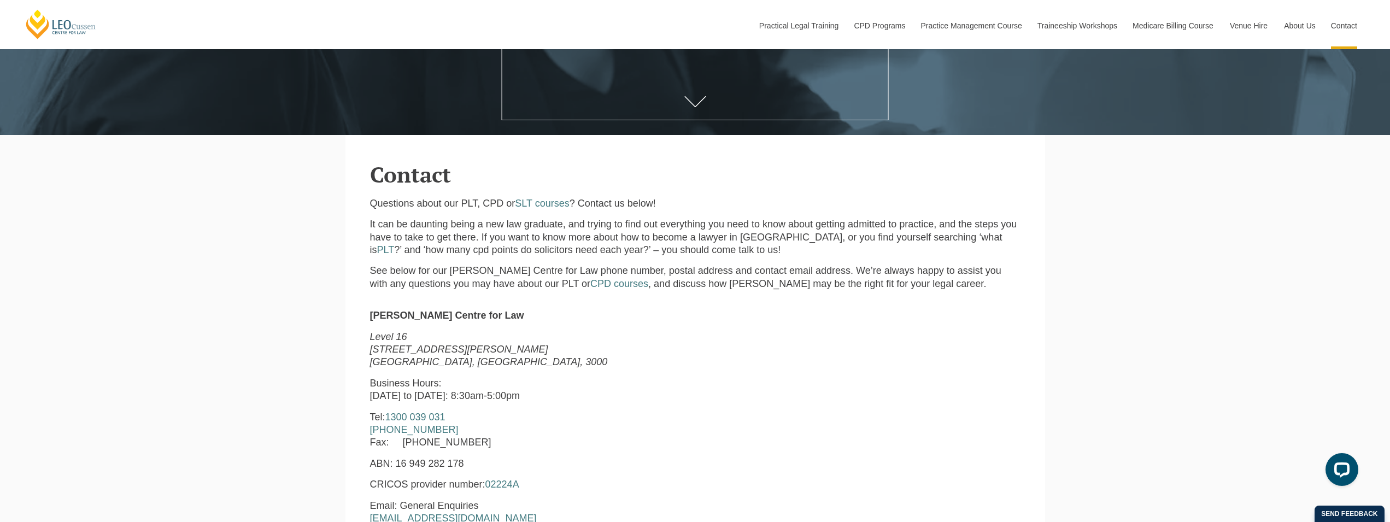
drag, startPoint x: 273, startPoint y: 312, endPoint x: 279, endPoint y: 247, distance: 65.4
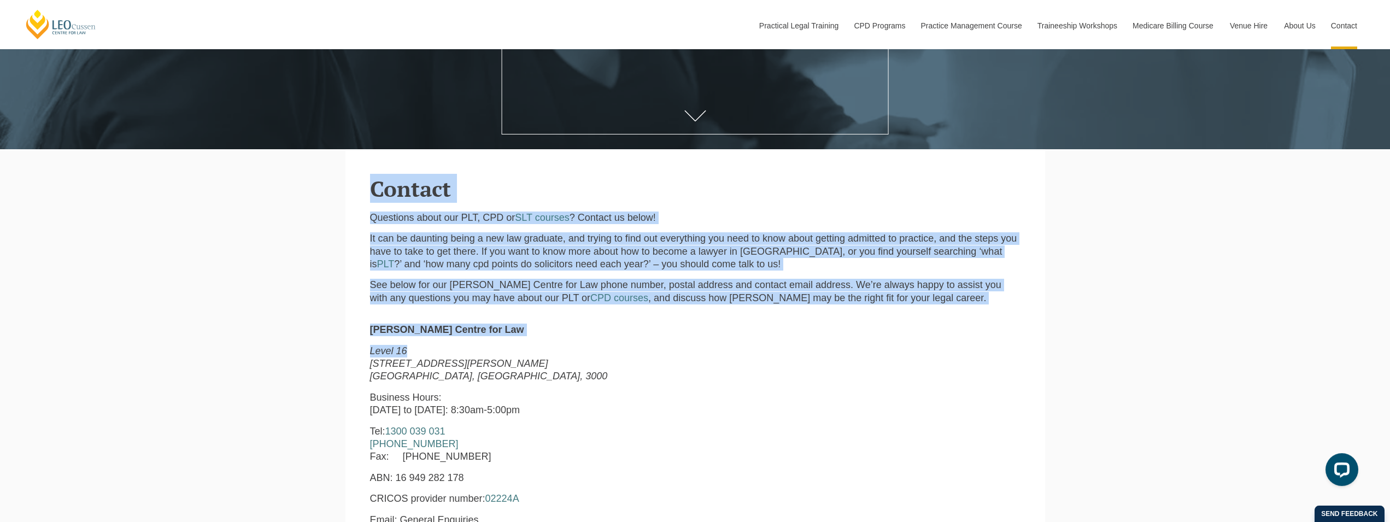
drag, startPoint x: 362, startPoint y: 193, endPoint x: 555, endPoint y: 344, distance: 245.4
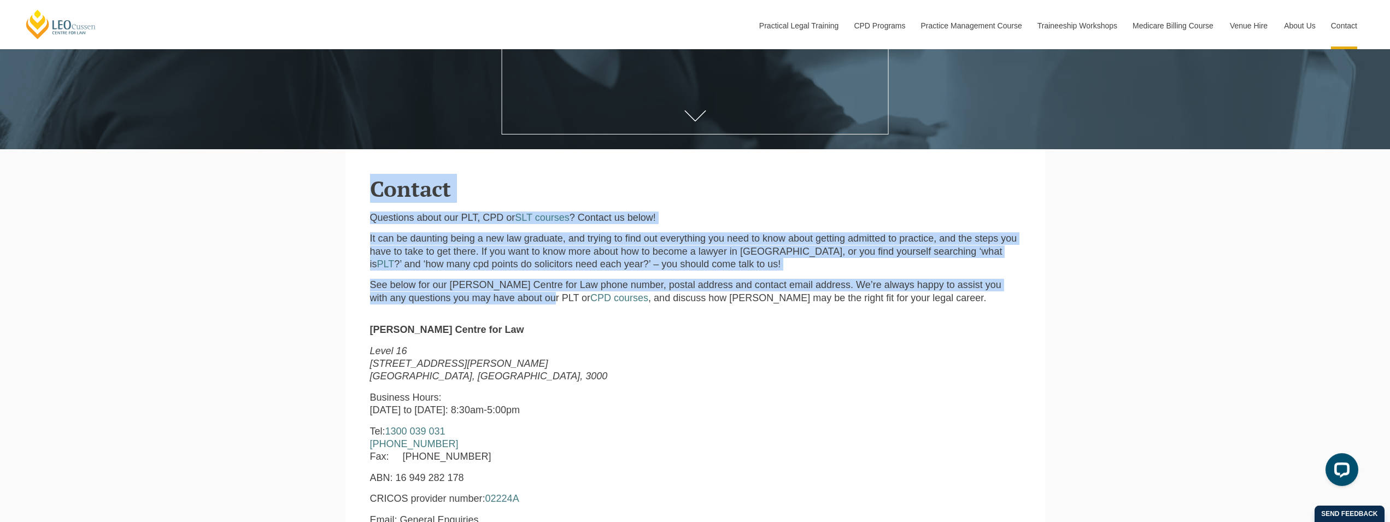
drag, startPoint x: 360, startPoint y: 190, endPoint x: 528, endPoint y: 312, distance: 207.0
click at [528, 312] on section "Contact Questions about our PLT, CPD or SLT courses ? Contact us below! It can …" at bounding box center [696, 230] width 700 height 163
click at [528, 312] on div "Questions about our PLT, CPD or SLT courses ? Contact us below! It can be daunt…" at bounding box center [695, 262] width 667 height 101
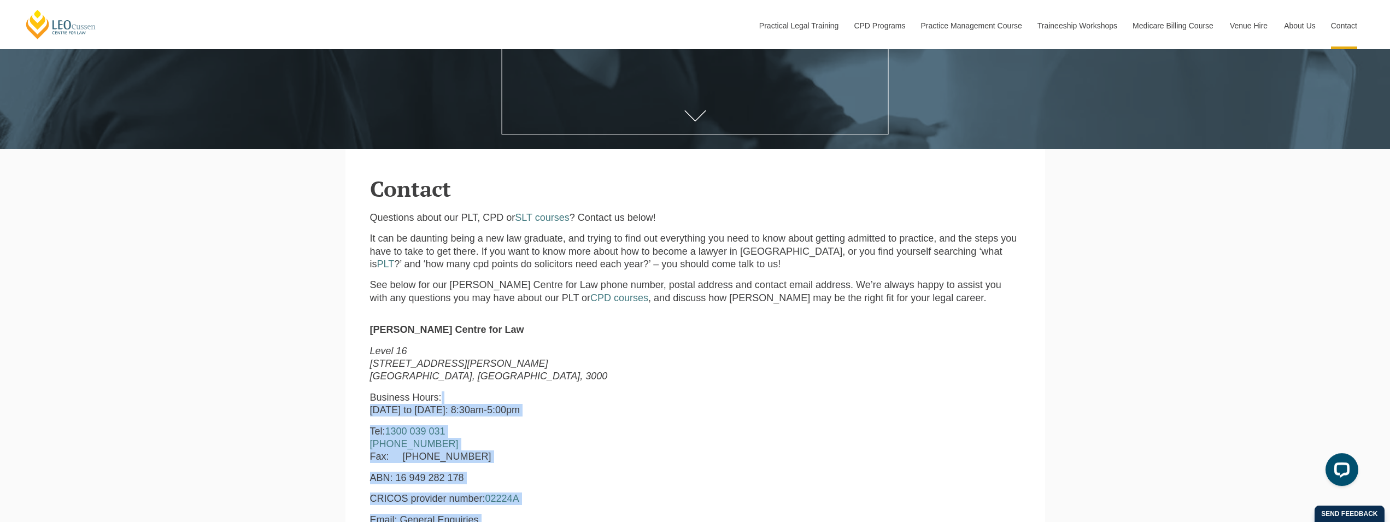
drag, startPoint x: 473, startPoint y: 320, endPoint x: 516, endPoint y: 399, distance: 89.5
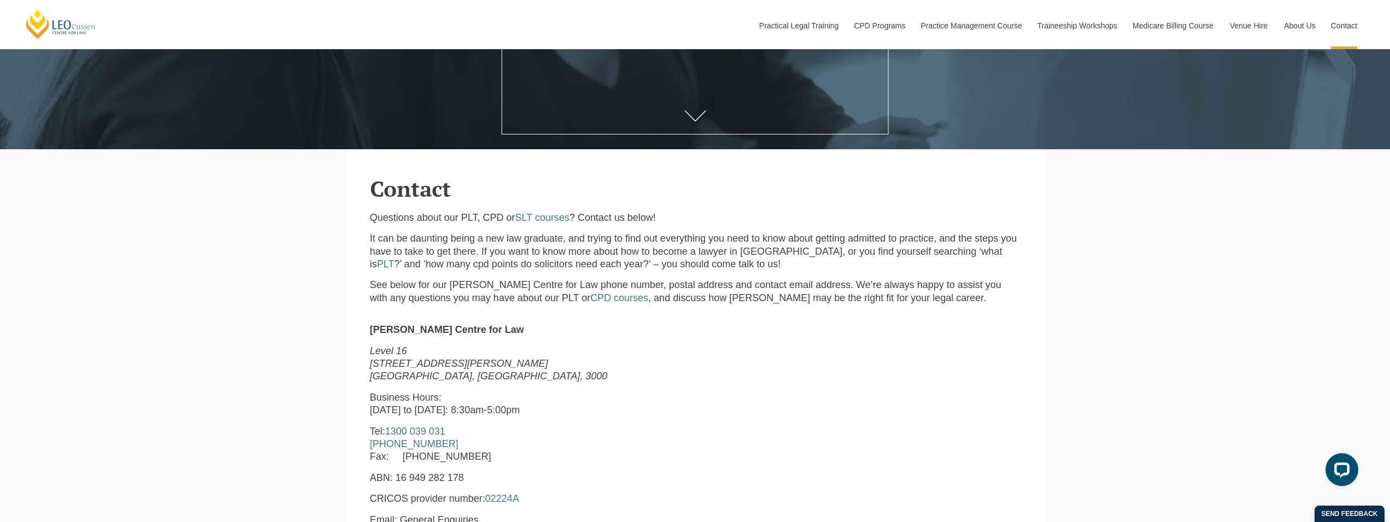
click at [516, 399] on p "Business Hours: Monday to Friday: 8:30am-5:00pm" at bounding box center [556, 404] width 373 height 26
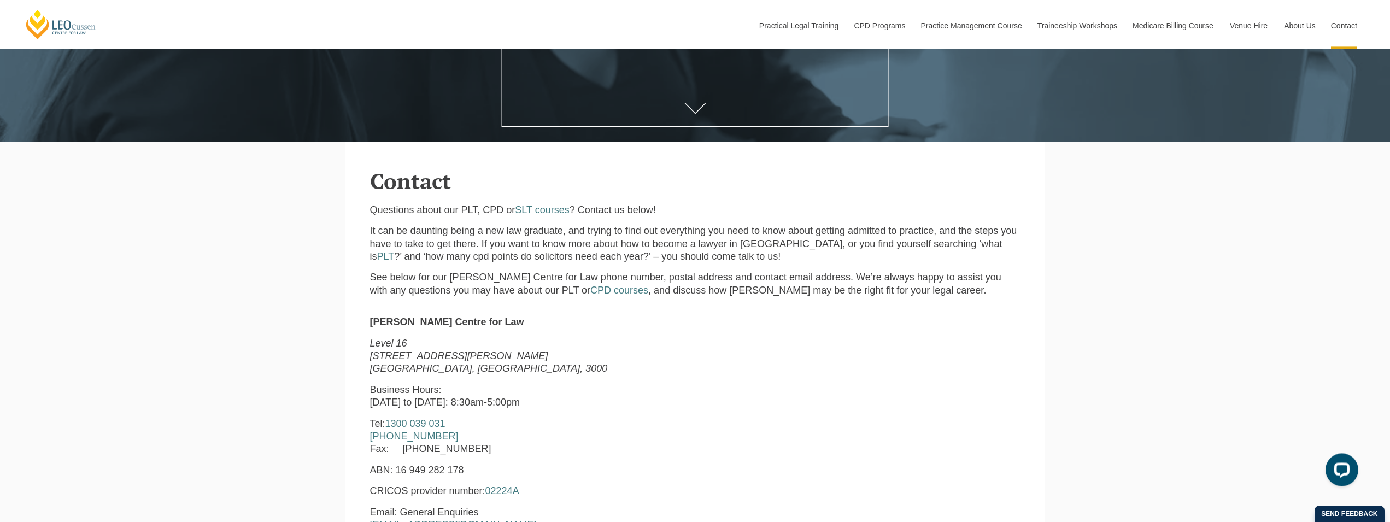
scroll to position [0, 0]
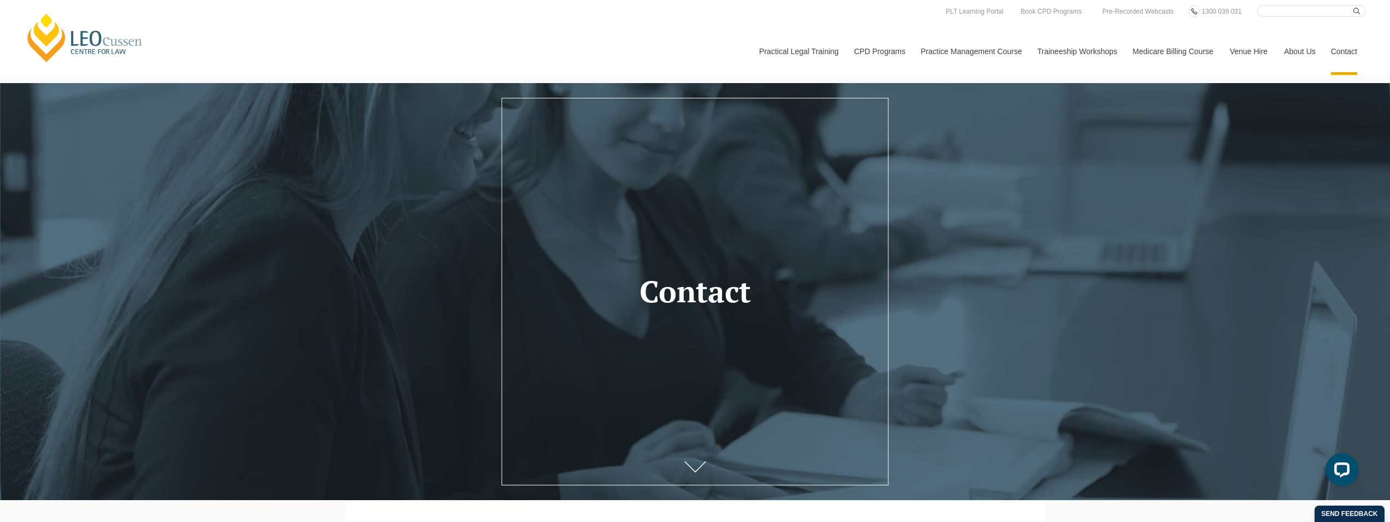
drag, startPoint x: 321, startPoint y: 396, endPoint x: 733, endPoint y: 102, distance: 505.5
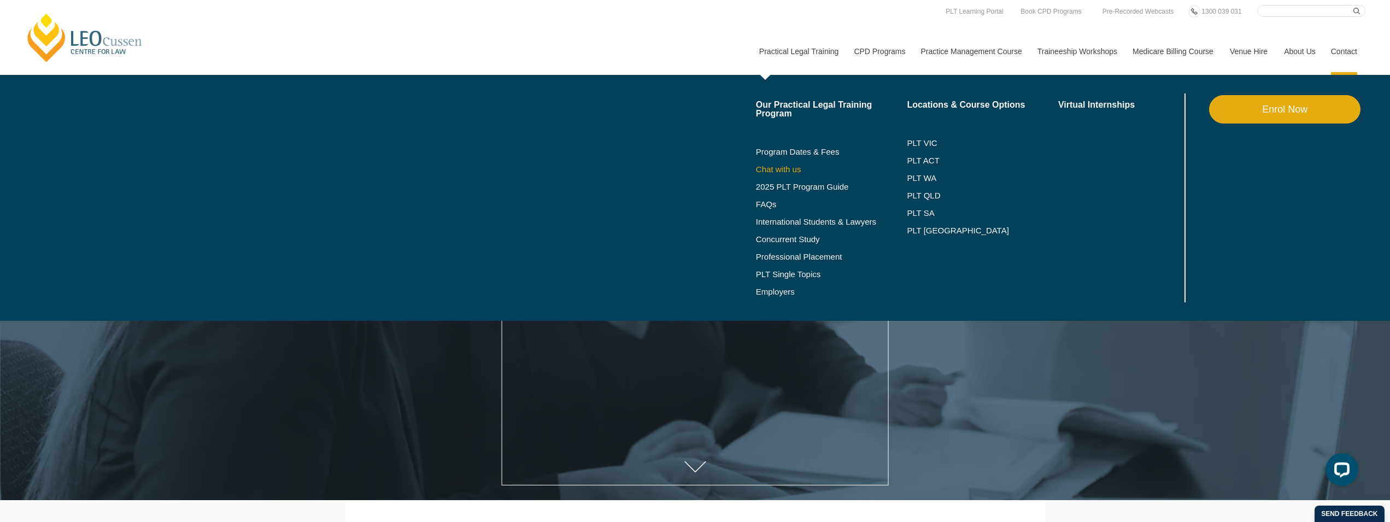
click at [783, 172] on link "Chat with us" at bounding box center [831, 169] width 151 height 9
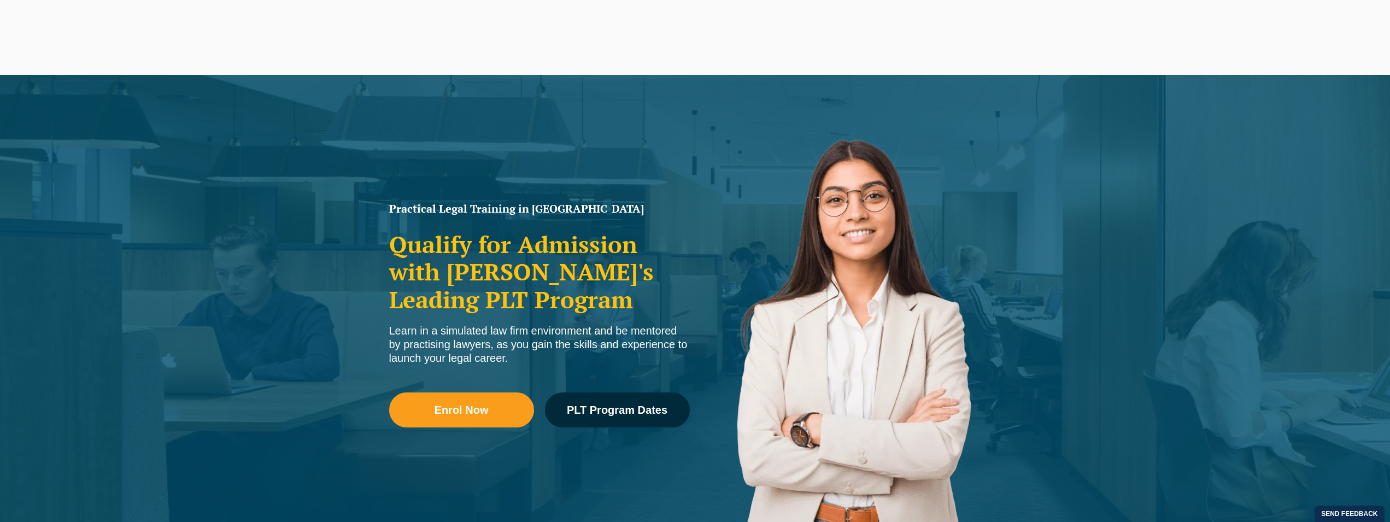
drag, startPoint x: 570, startPoint y: 300, endPoint x: 637, endPoint y: 70, distance: 239.3
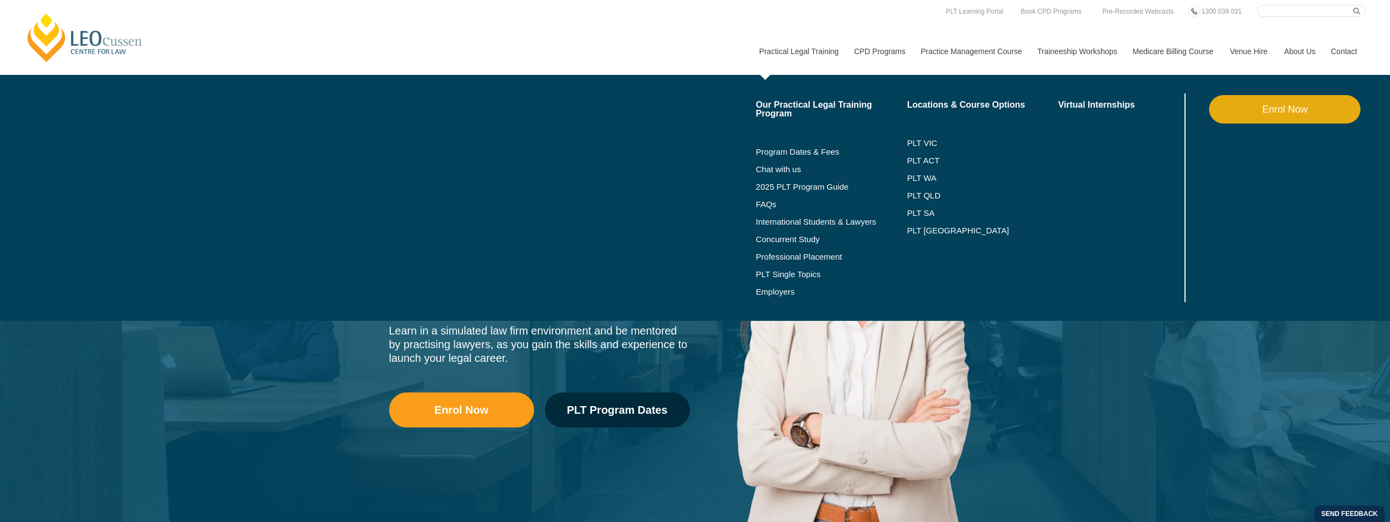
click at [764, 31] on link "Practical Legal Training" at bounding box center [798, 51] width 95 height 47
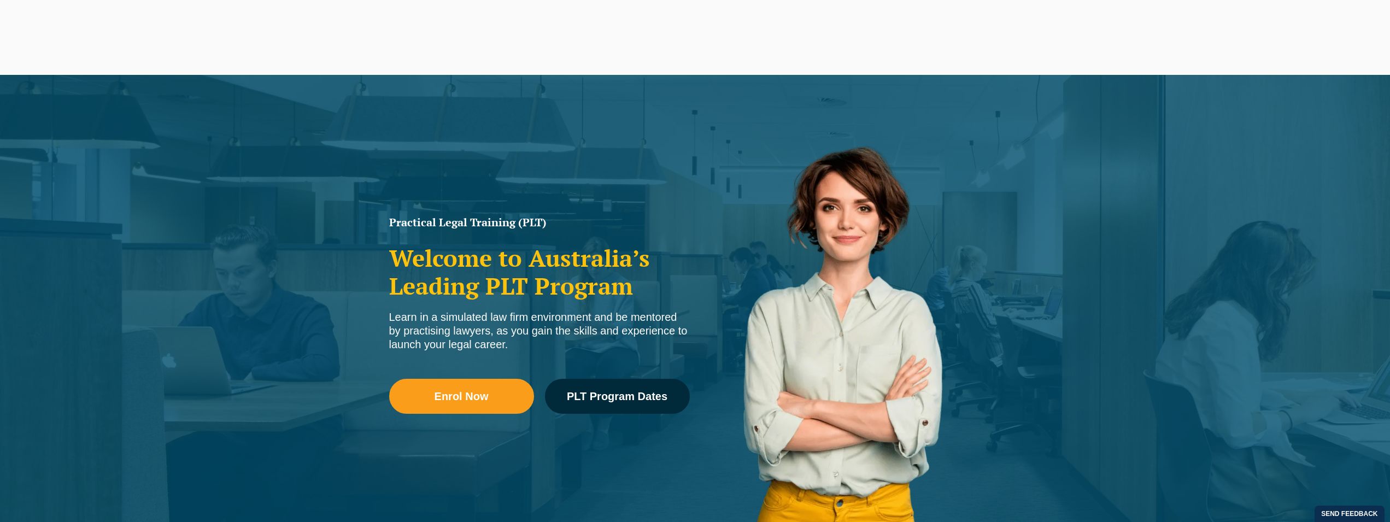
click at [839, 201] on link "FAQs" at bounding box center [831, 204] width 151 height 9
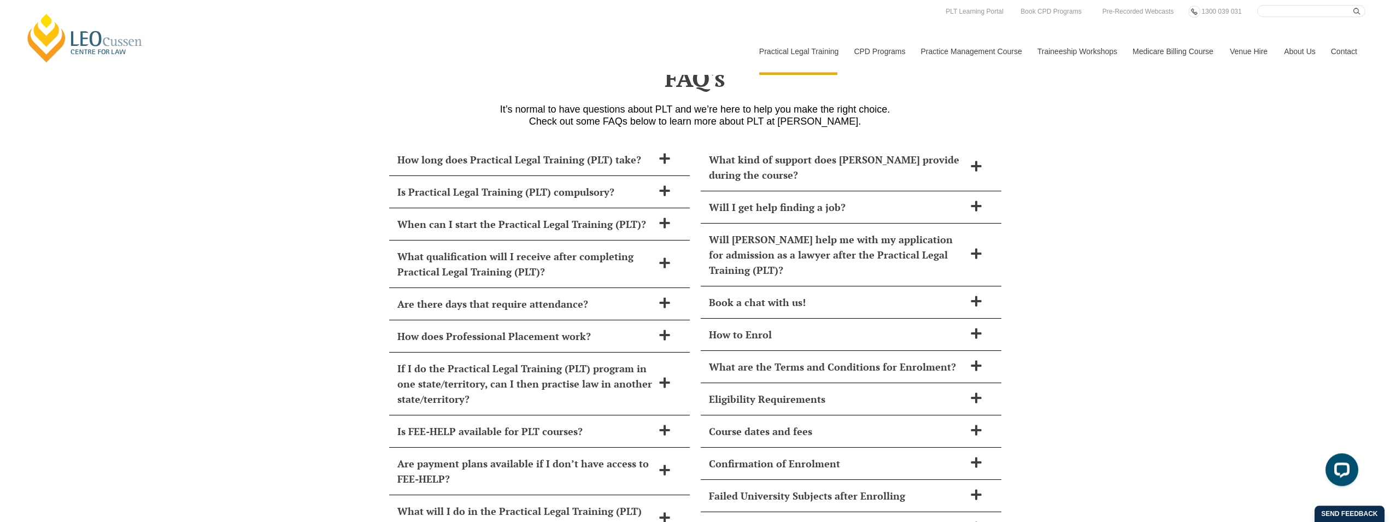
click at [1342, 52] on link "Contact" at bounding box center [1344, 51] width 43 height 47
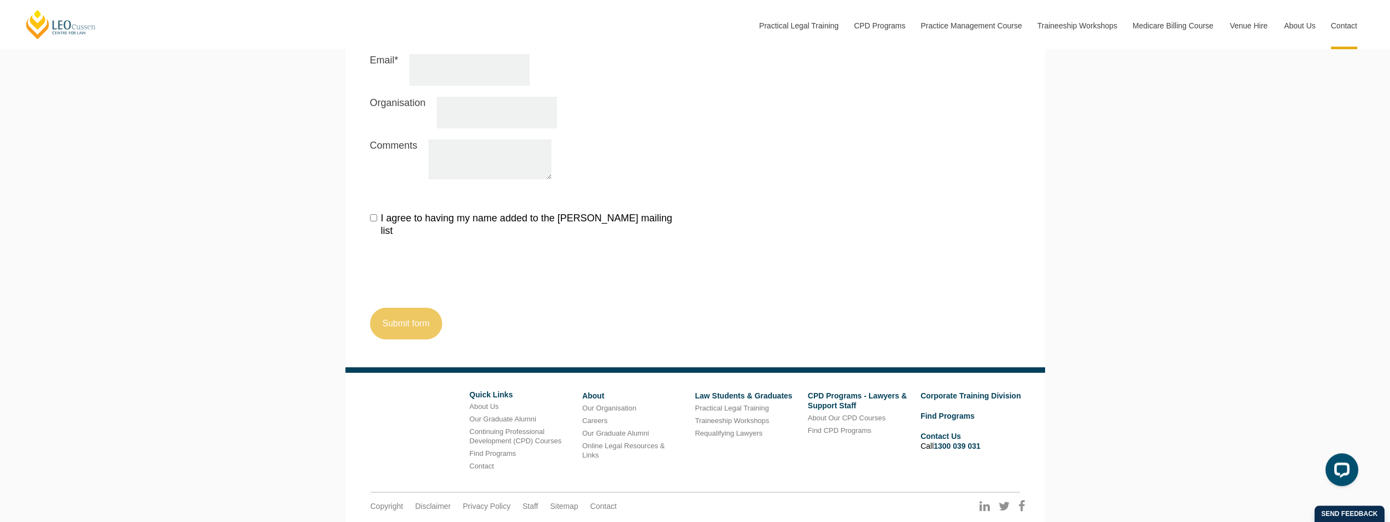
scroll to position [1380, 0]
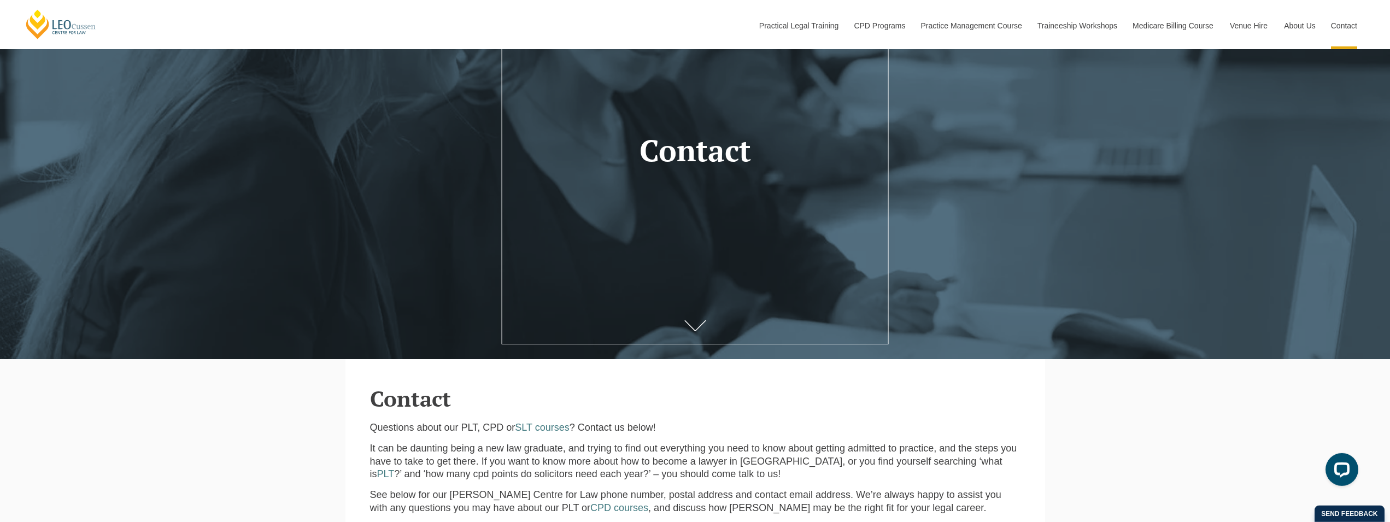
drag, startPoint x: 741, startPoint y: 258, endPoint x: 715, endPoint y: 208, distance: 56.7
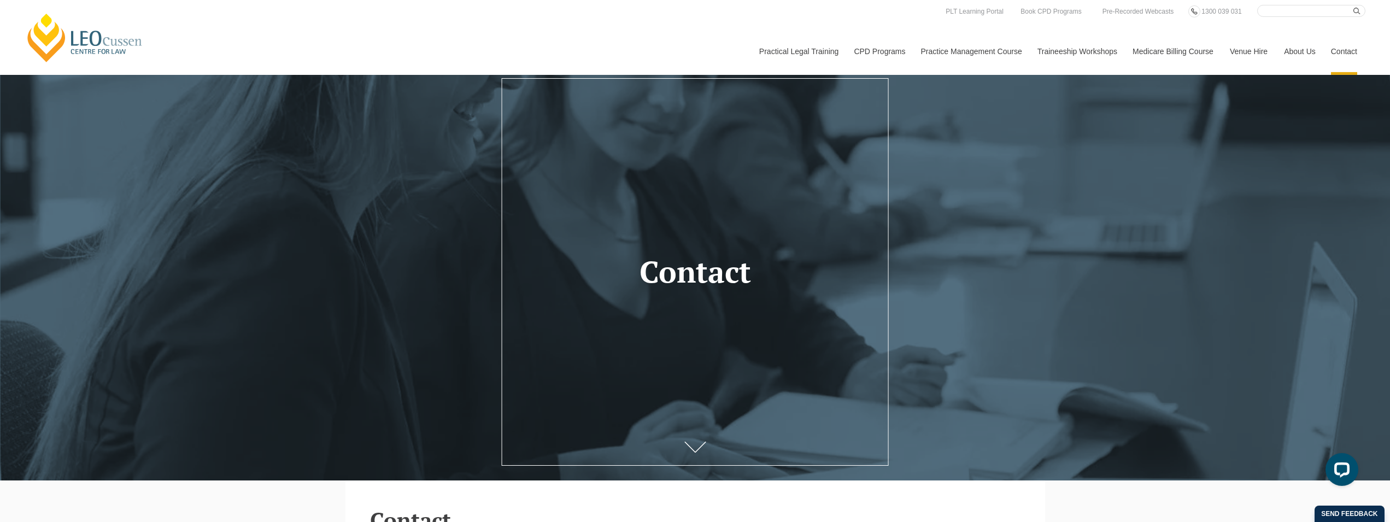
scroll to position [0, 0]
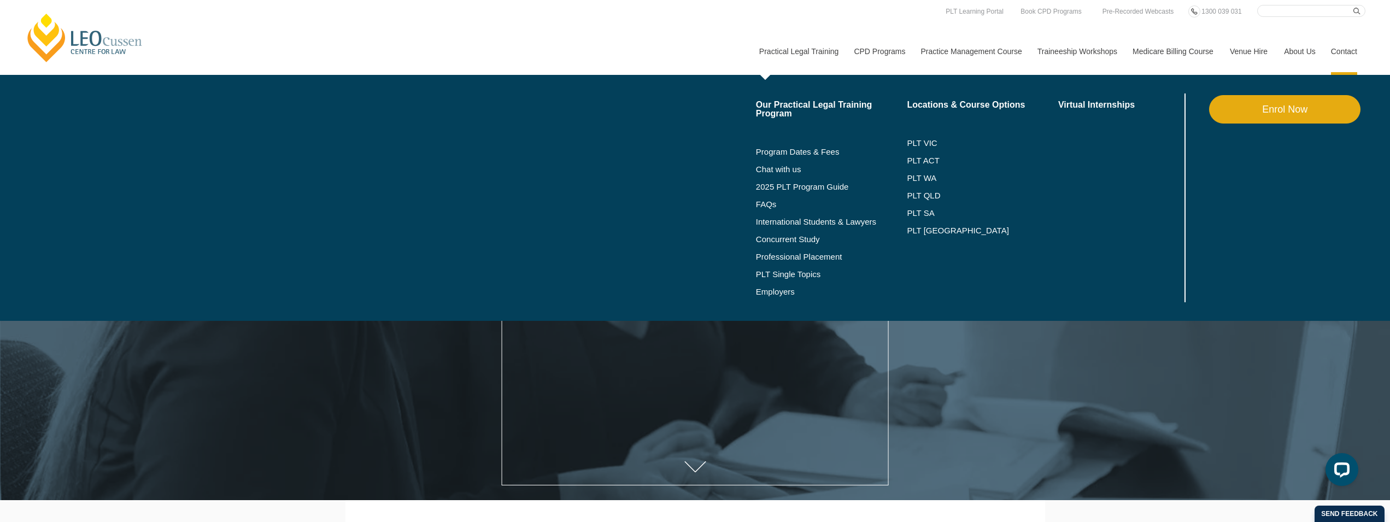
click at [803, 52] on link "Practical Legal Training" at bounding box center [798, 51] width 95 height 47
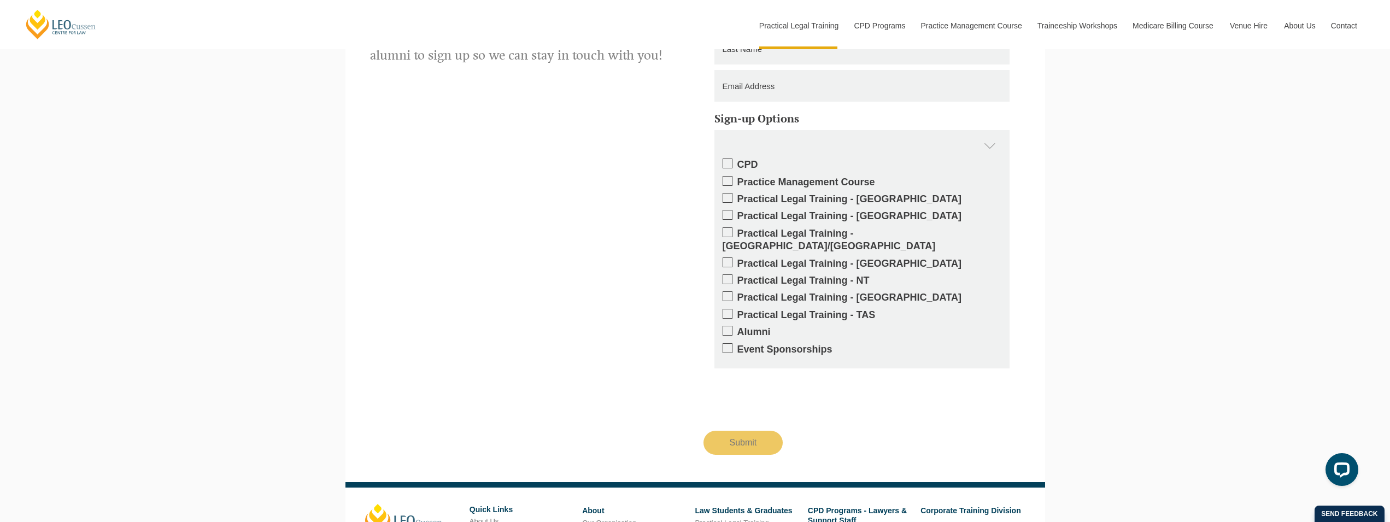
scroll to position [1275, 0]
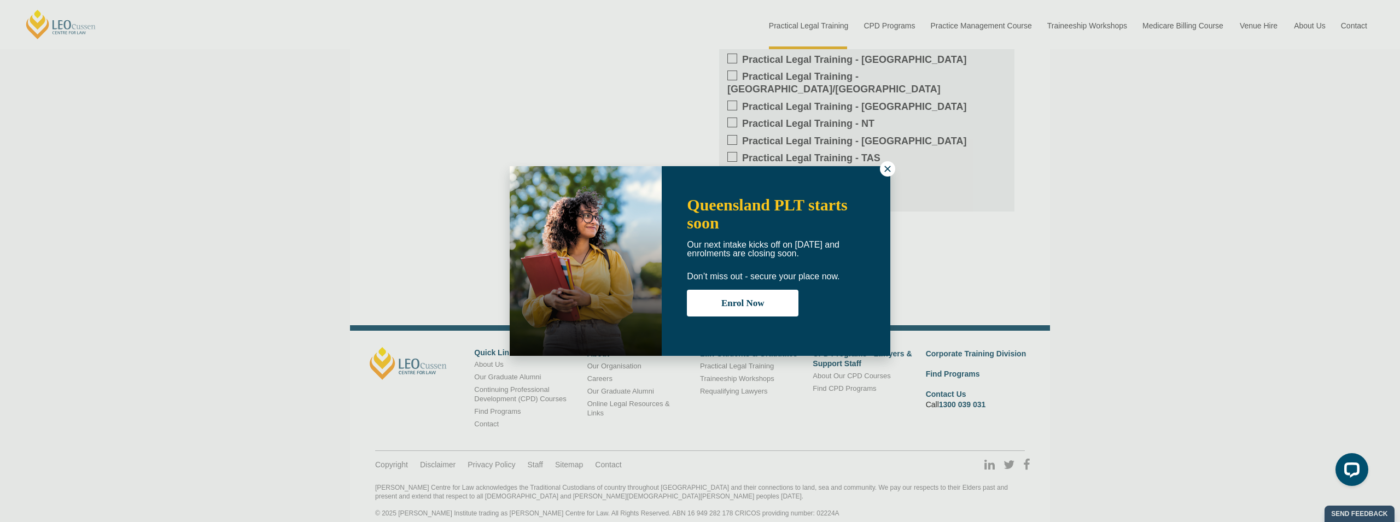
click at [882, 169] on div "Queensland PLT starts soon Our next intake kicks off on [DATE] and enrolments a…" at bounding box center [700, 261] width 381 height 190
click at [1266, 13] on div "Queensland PLT starts soon Our next intake kicks off on [DATE] and enrolments a…" at bounding box center [700, 261] width 1400 height 522
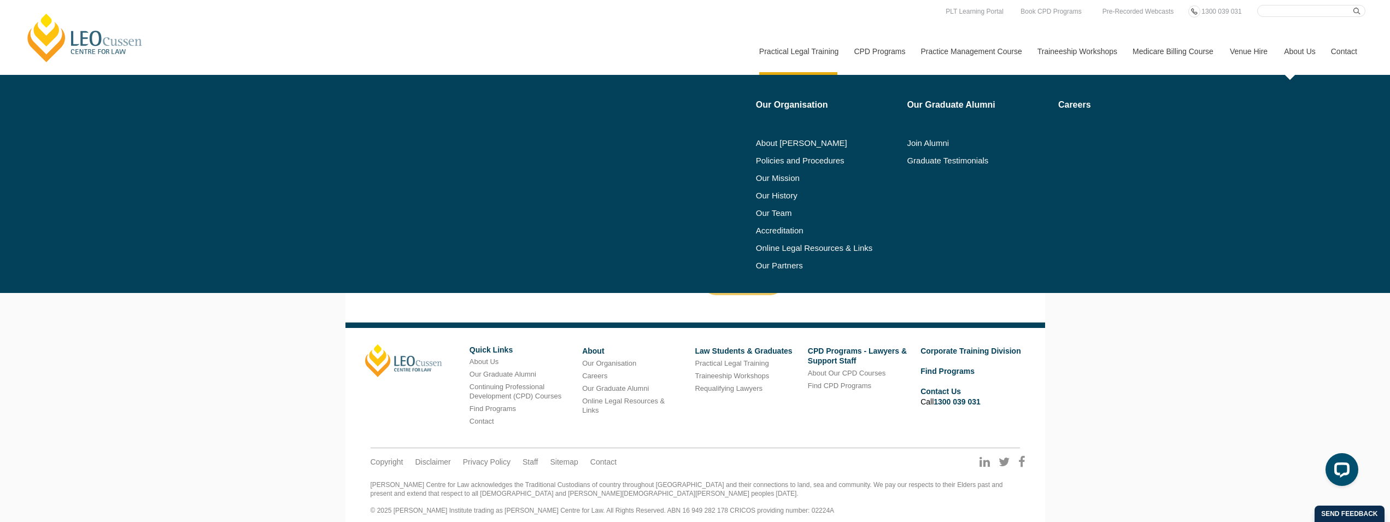
click at [1307, 32] on link "About Us" at bounding box center [1299, 51] width 47 height 47
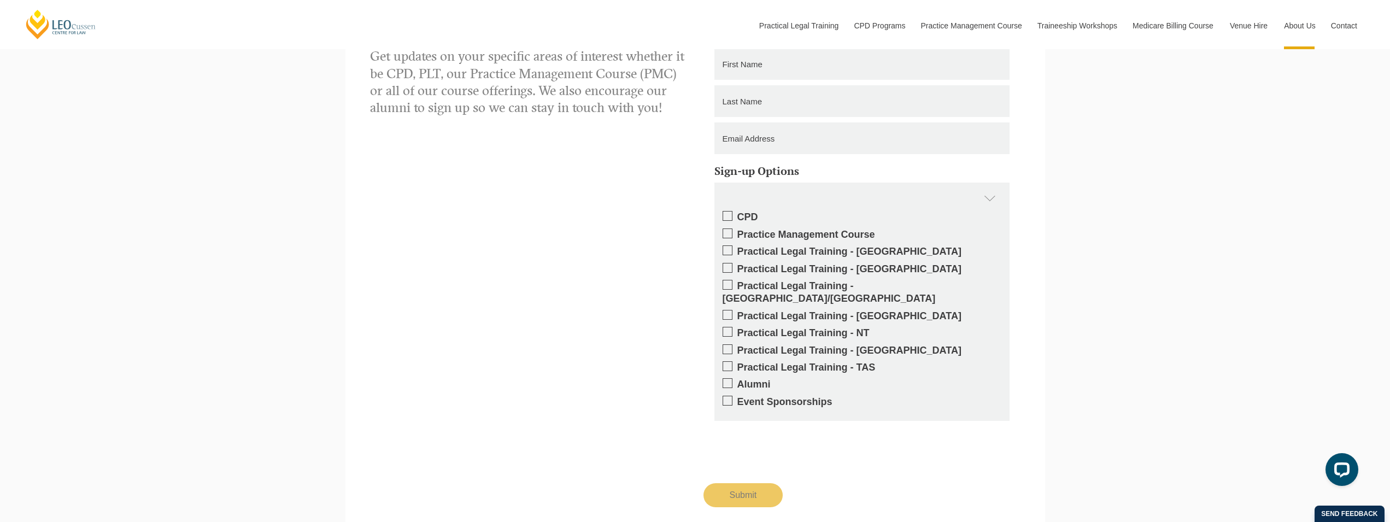
scroll to position [1692, 0]
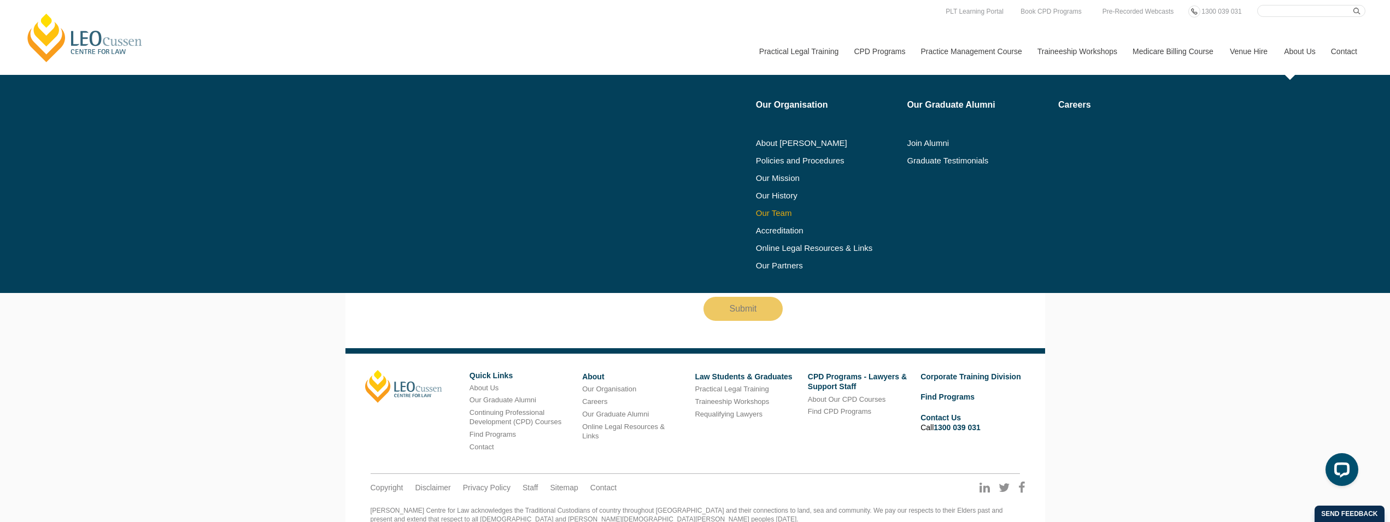
click at [766, 210] on link "Our Team" at bounding box center [828, 213] width 144 height 9
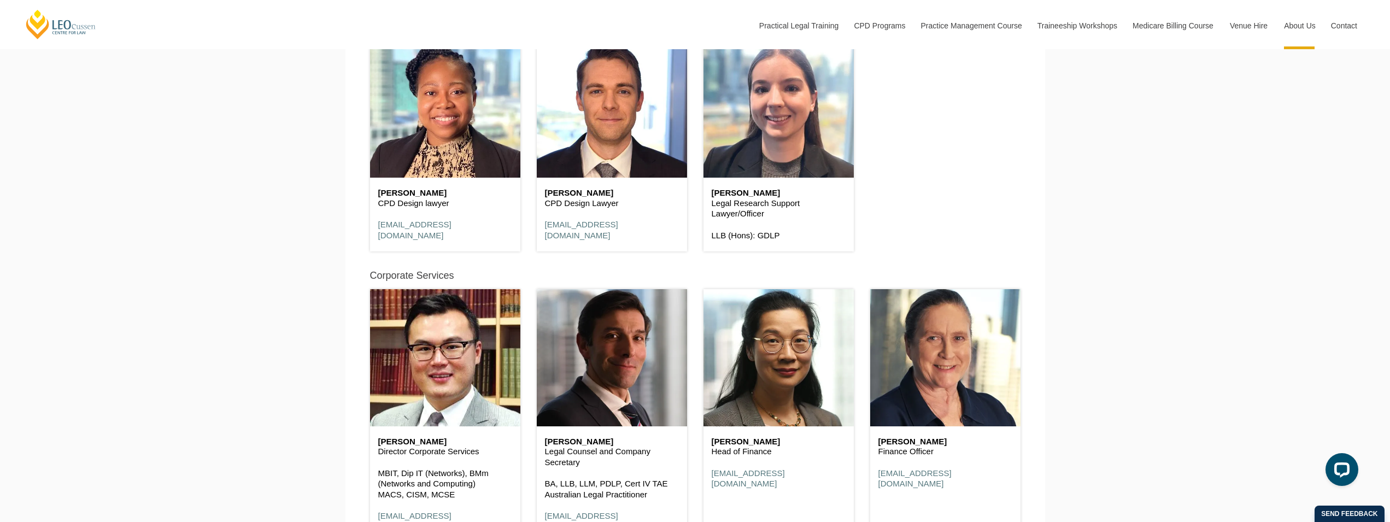
scroll to position [5744, 0]
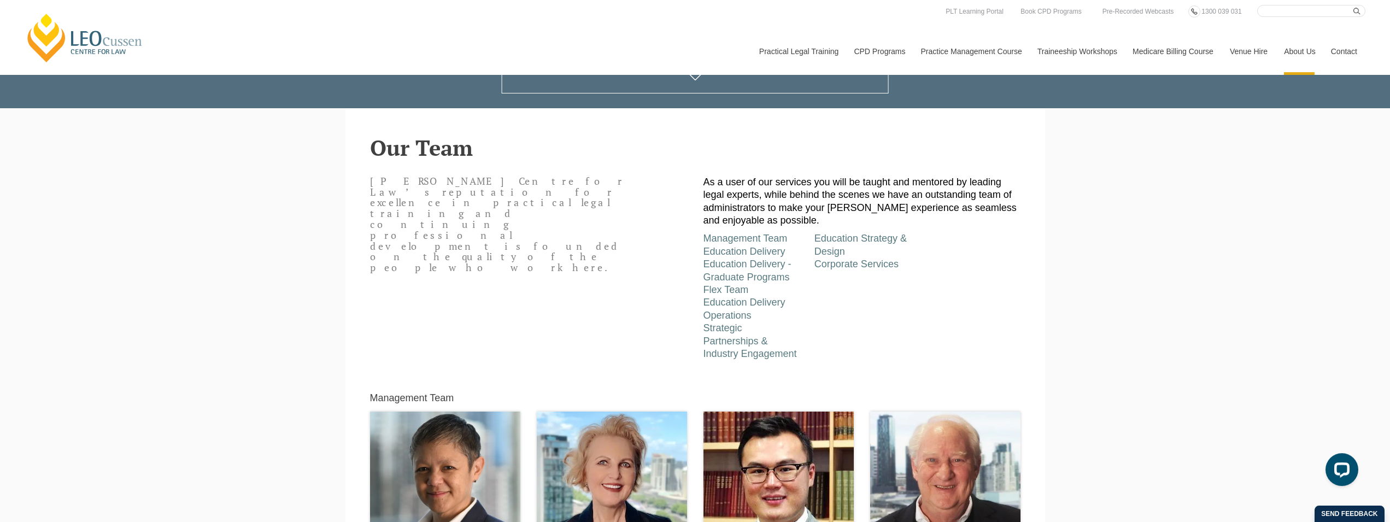
scroll to position [443, 0]
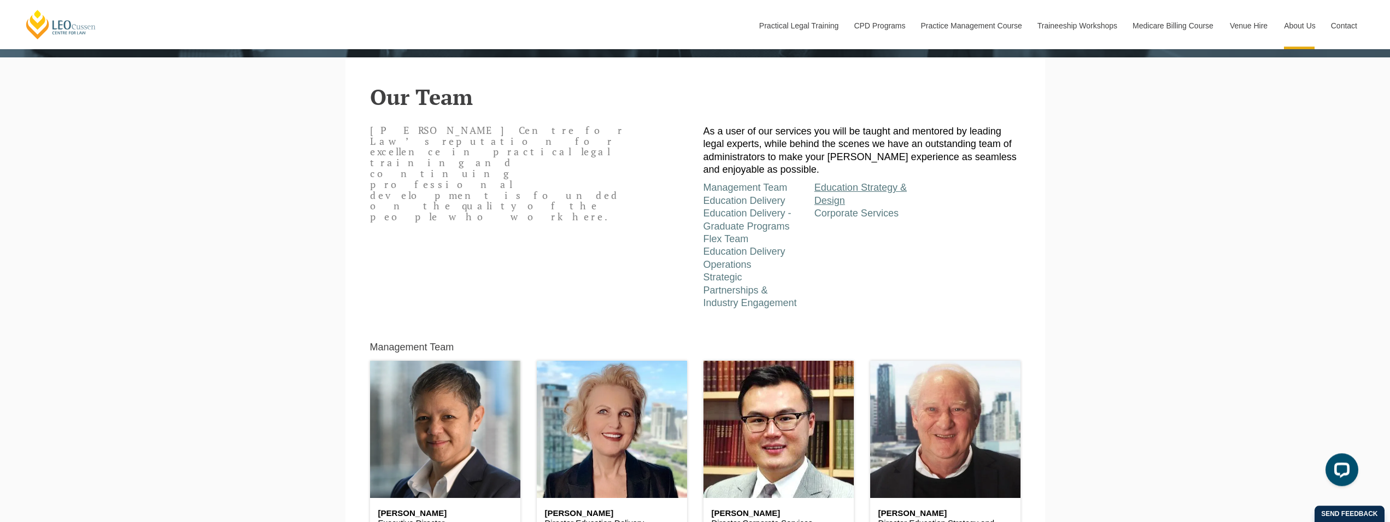
click at [857, 192] on link "Education Strategy & Design" at bounding box center [861, 194] width 92 height 24
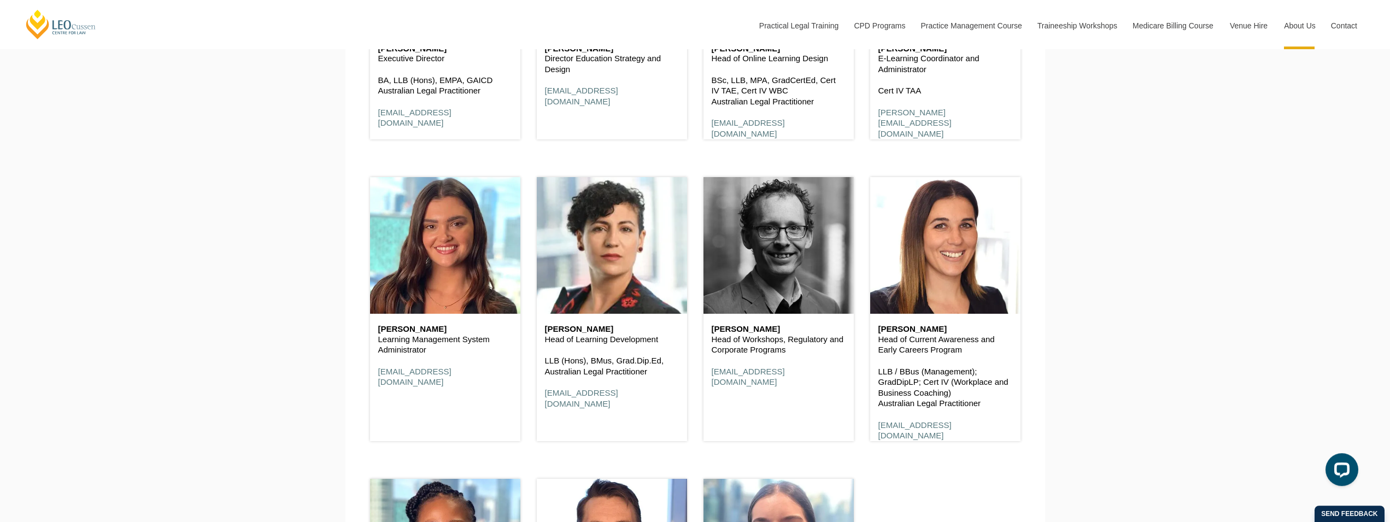
scroll to position [5752, 0]
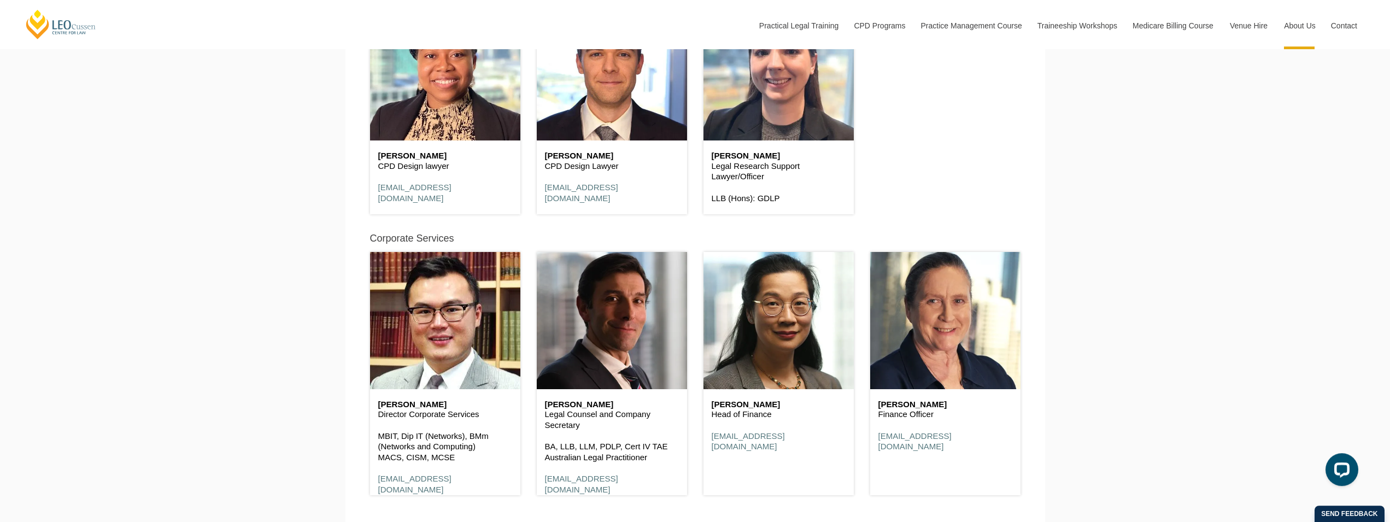
drag, startPoint x: 985, startPoint y: 277, endPoint x: 982, endPoint y: 304, distance: 27.5
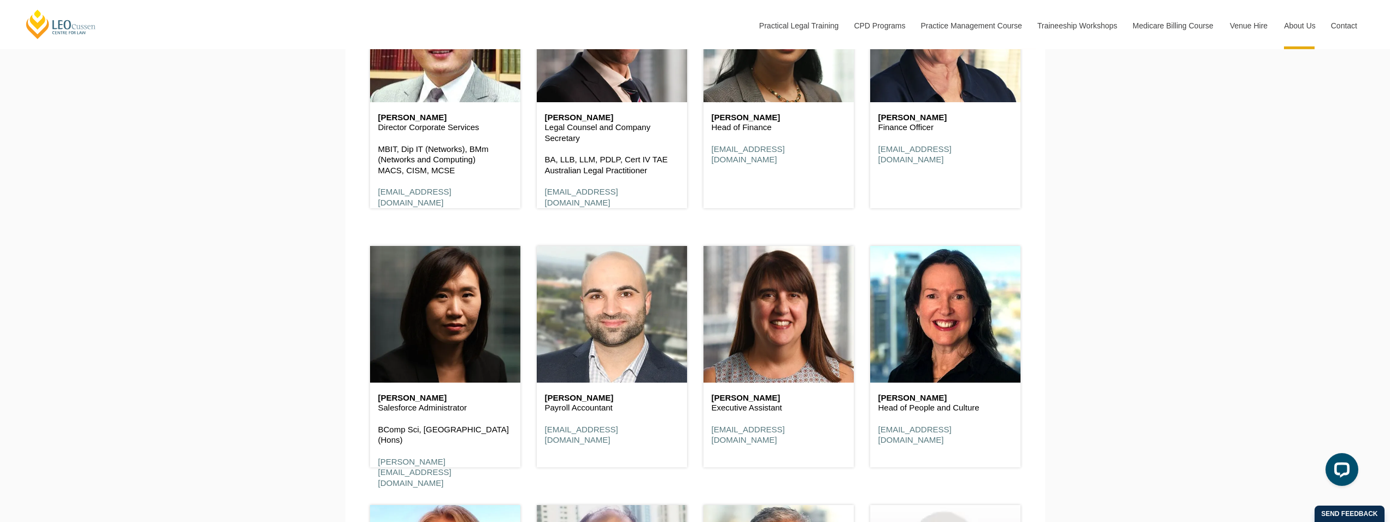
scroll to position [6230, 0]
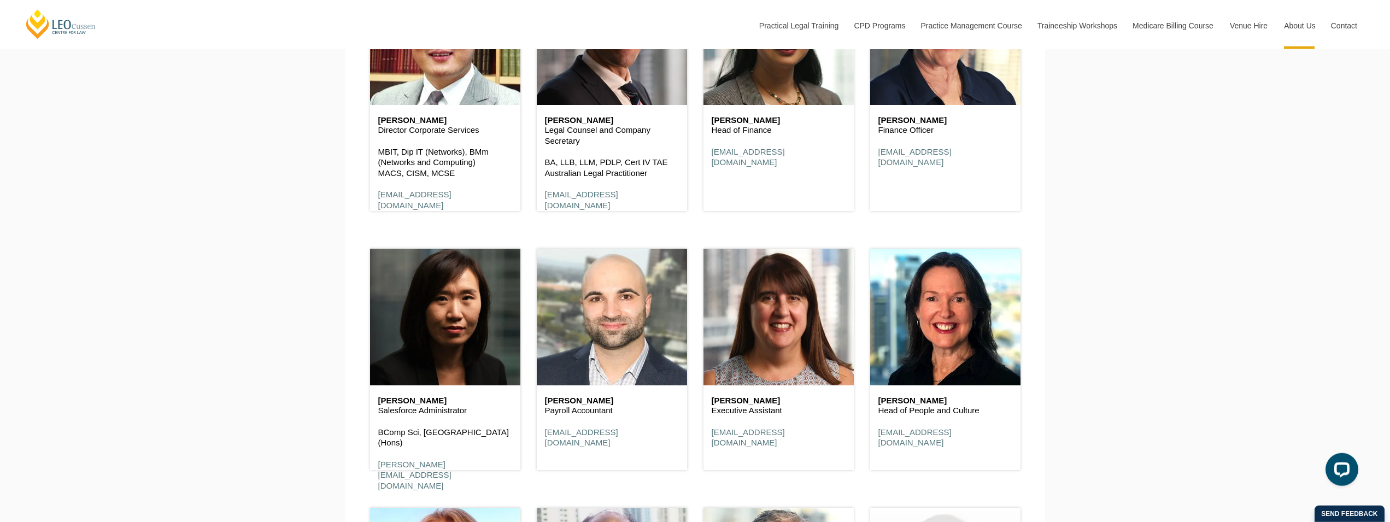
drag, startPoint x: 1078, startPoint y: 356, endPoint x: 748, endPoint y: 207, distance: 362.6
